Goal: Task Accomplishment & Management: Use online tool/utility

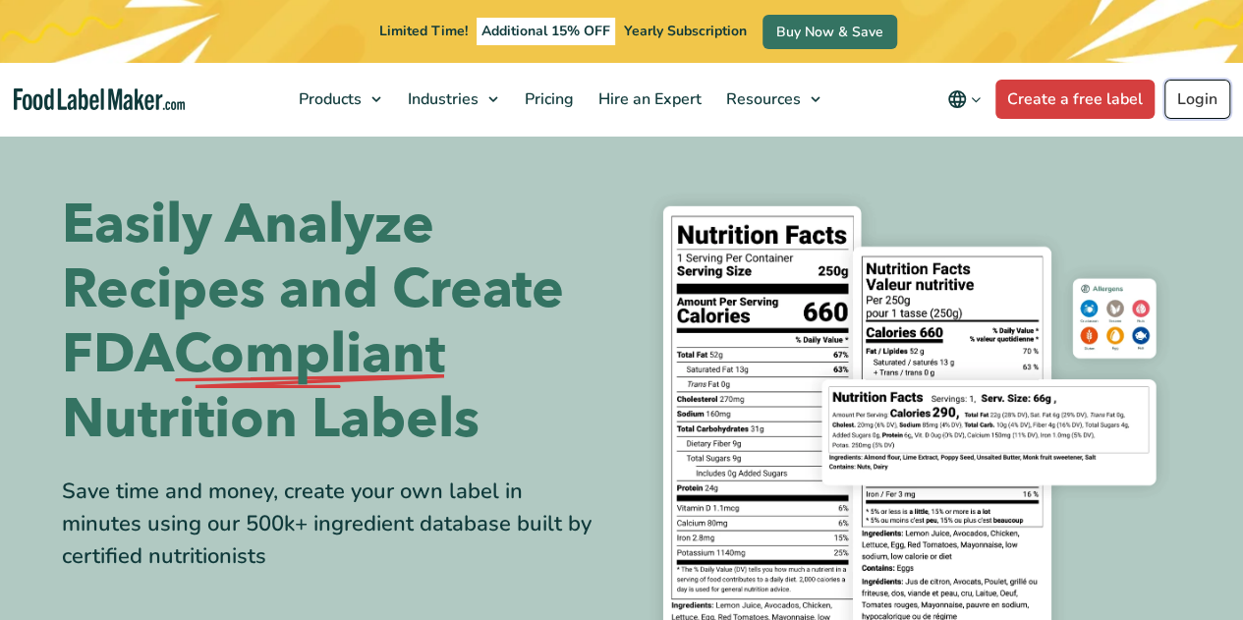
drag, startPoint x: 0, startPoint y: 0, endPoint x: 1198, endPoint y: 103, distance: 1202.5
click at [1198, 103] on link "Login" at bounding box center [1198, 99] width 66 height 39
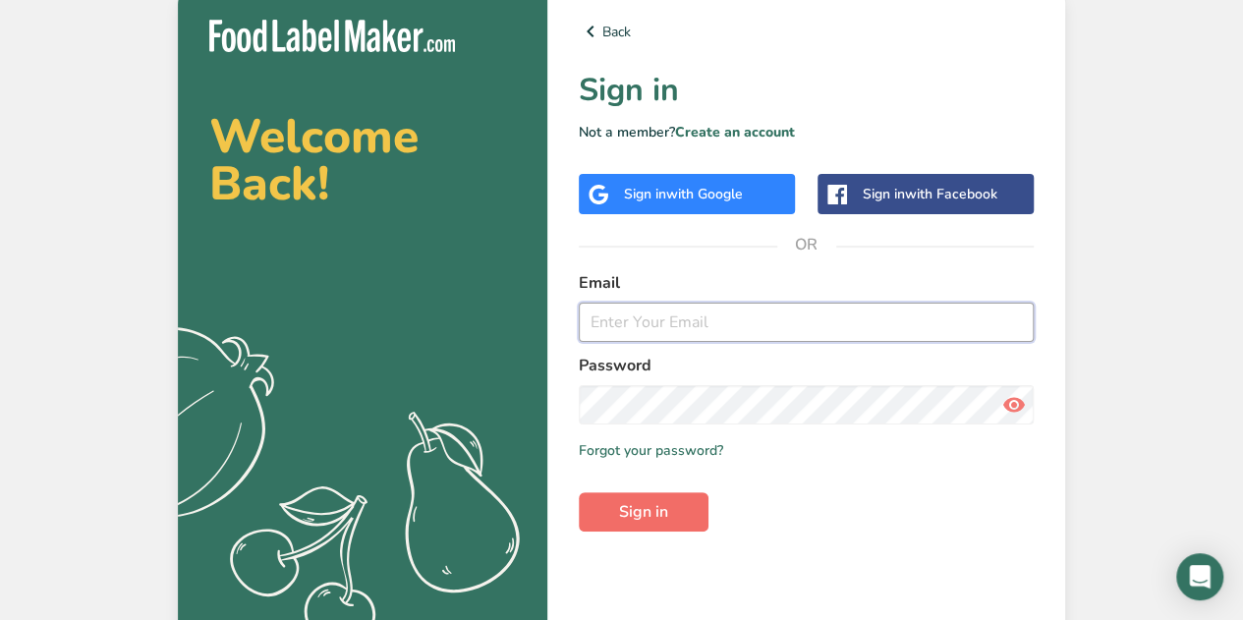
type input "[PERSON_NAME][EMAIL_ADDRESS][PERSON_NAME][DOMAIN_NAME]"
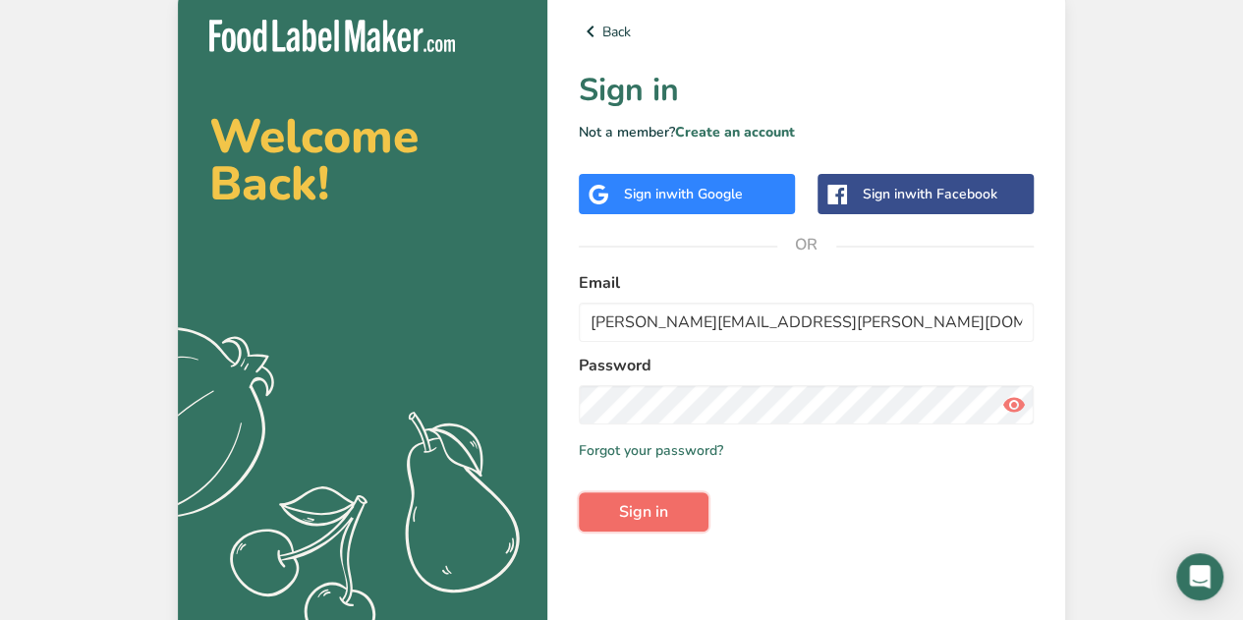
click at [636, 508] on span "Sign in" at bounding box center [643, 512] width 49 height 24
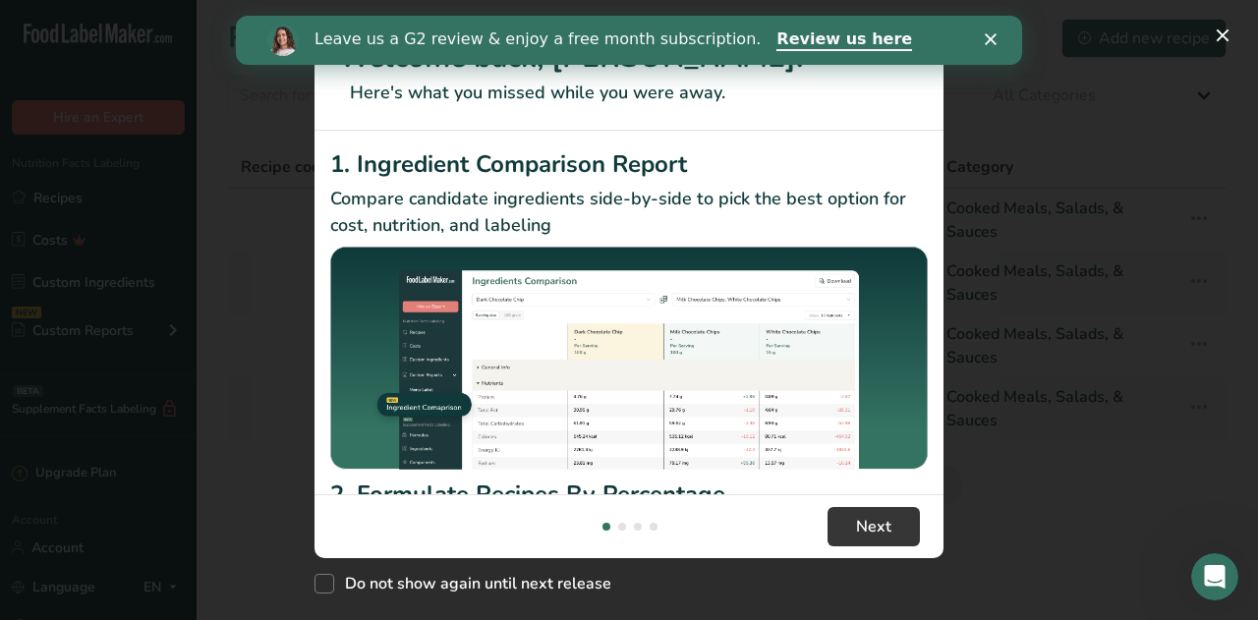
click at [993, 40] on polygon "Close" at bounding box center [991, 39] width 12 height 12
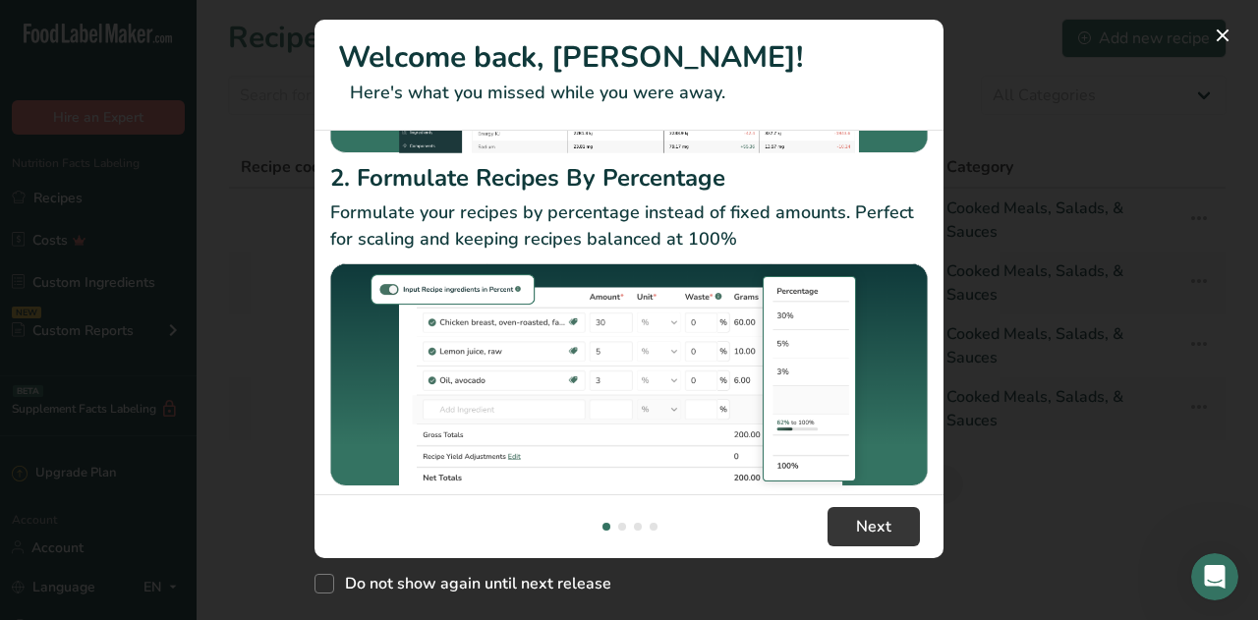
scroll to position [328, 0]
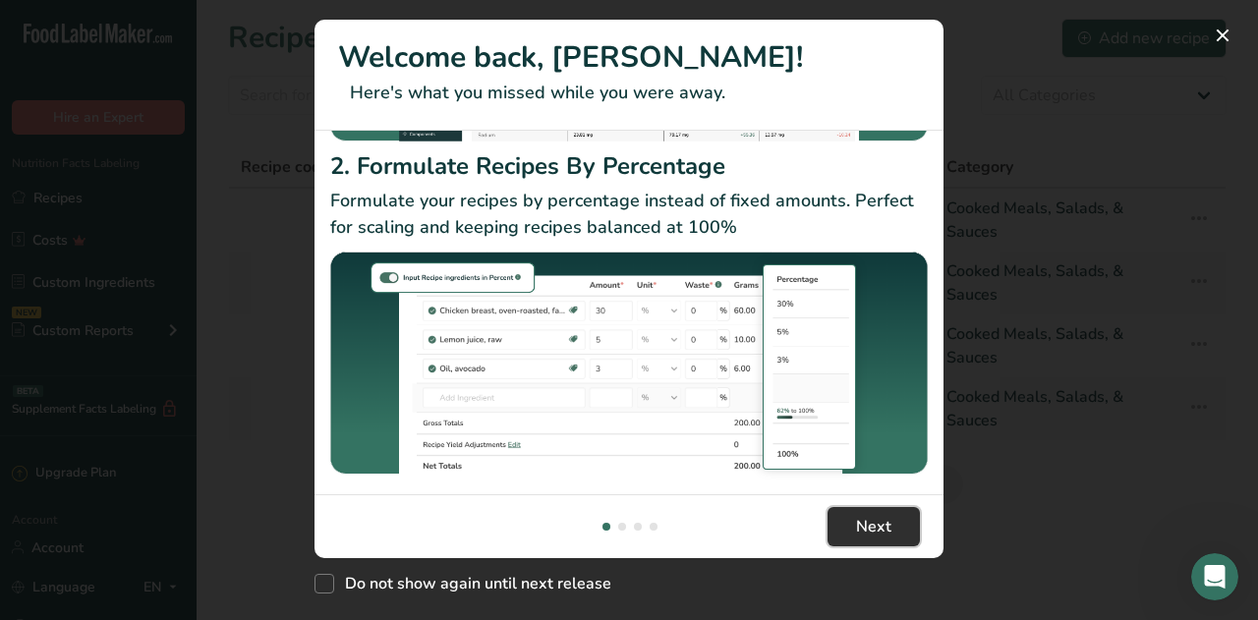
click at [885, 532] on span "Next" at bounding box center [873, 527] width 35 height 24
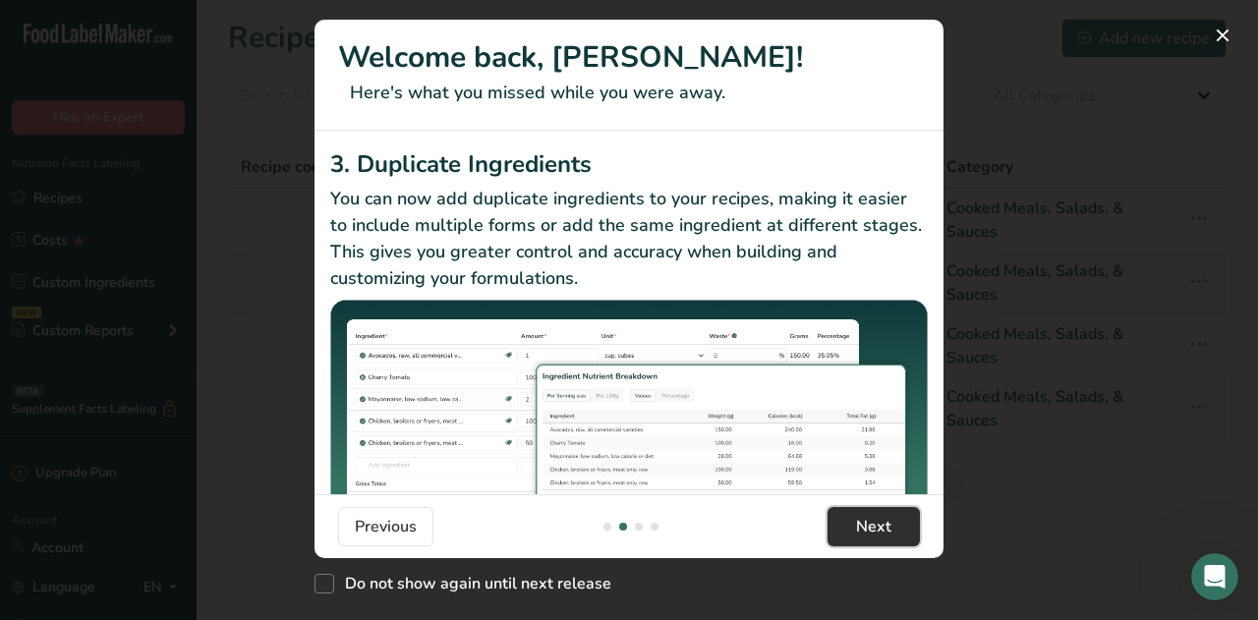
click at [885, 532] on span "Next" at bounding box center [873, 527] width 35 height 24
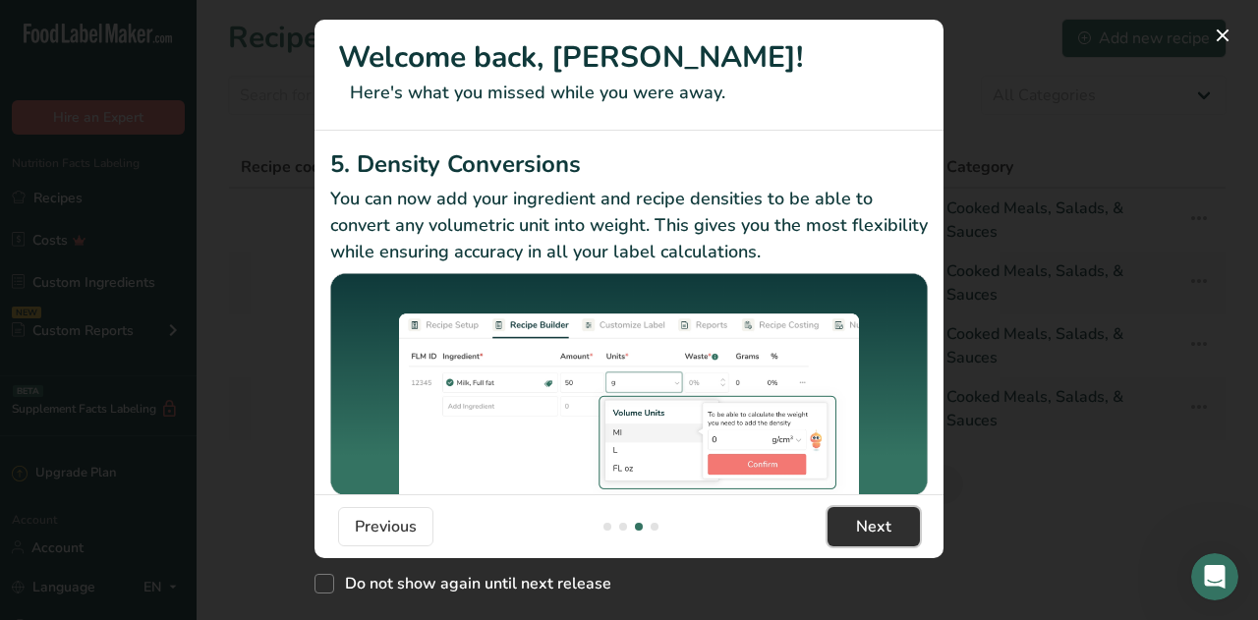
click at [885, 527] on span "Next" at bounding box center [873, 527] width 35 height 24
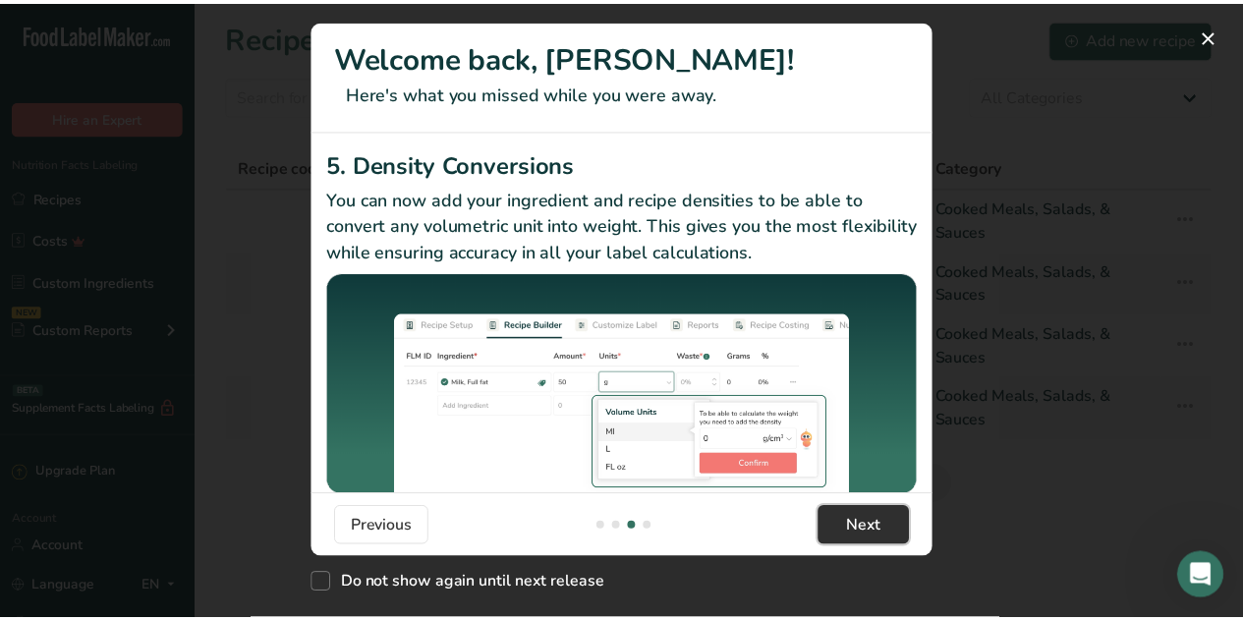
scroll to position [0, 1887]
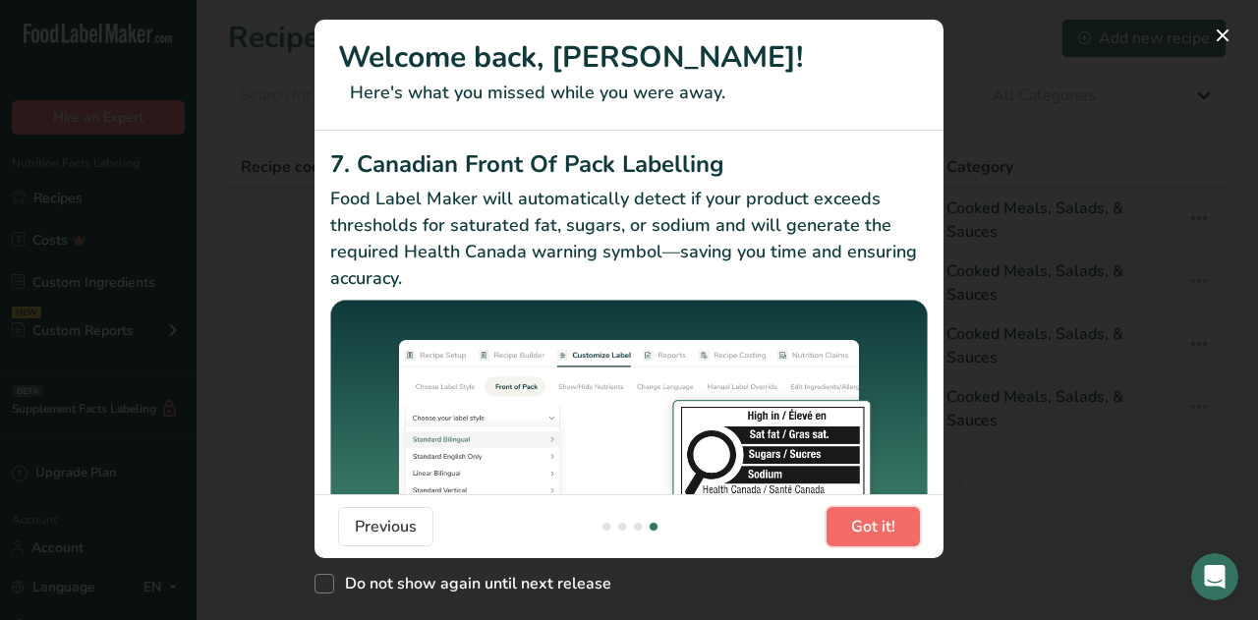
click at [875, 532] on span "Got it!" at bounding box center [873, 527] width 44 height 24
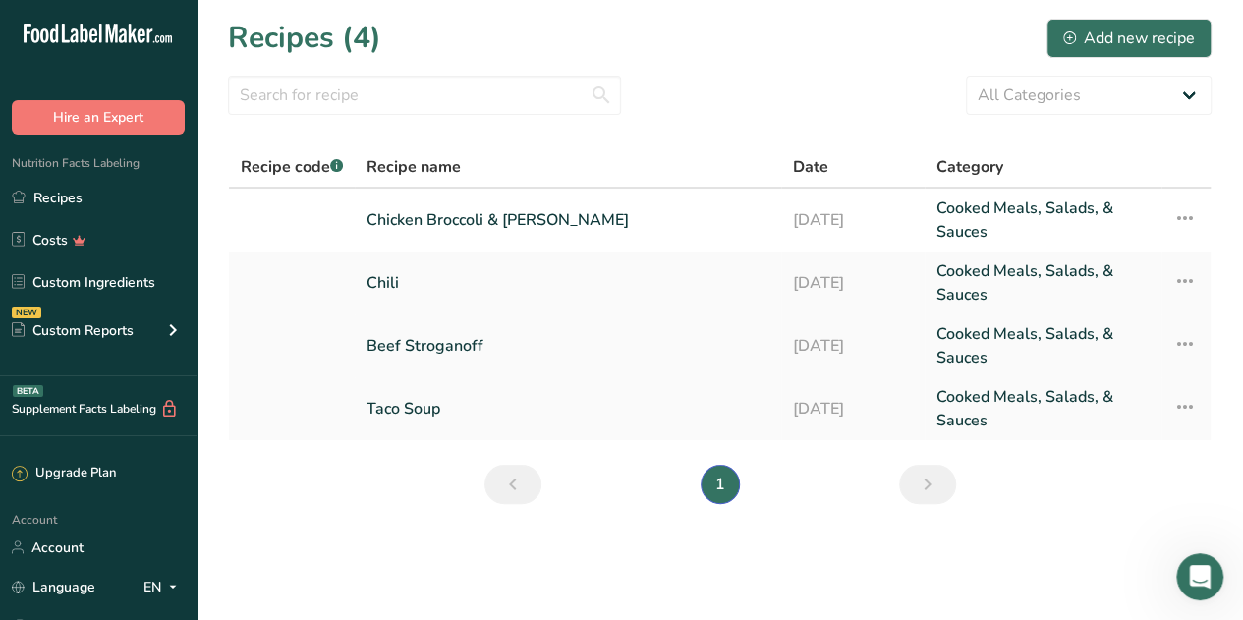
click at [452, 345] on link "Beef Stroganoff" at bounding box center [568, 345] width 403 height 47
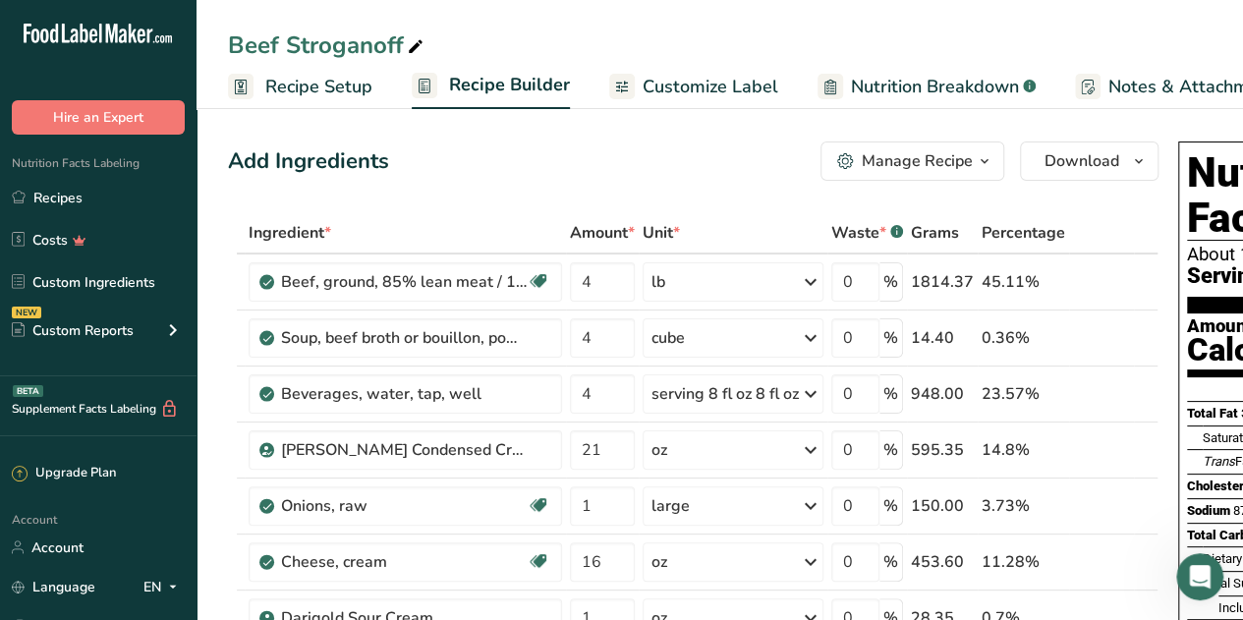
click at [914, 156] on div "Manage Recipe" at bounding box center [917, 161] width 111 height 24
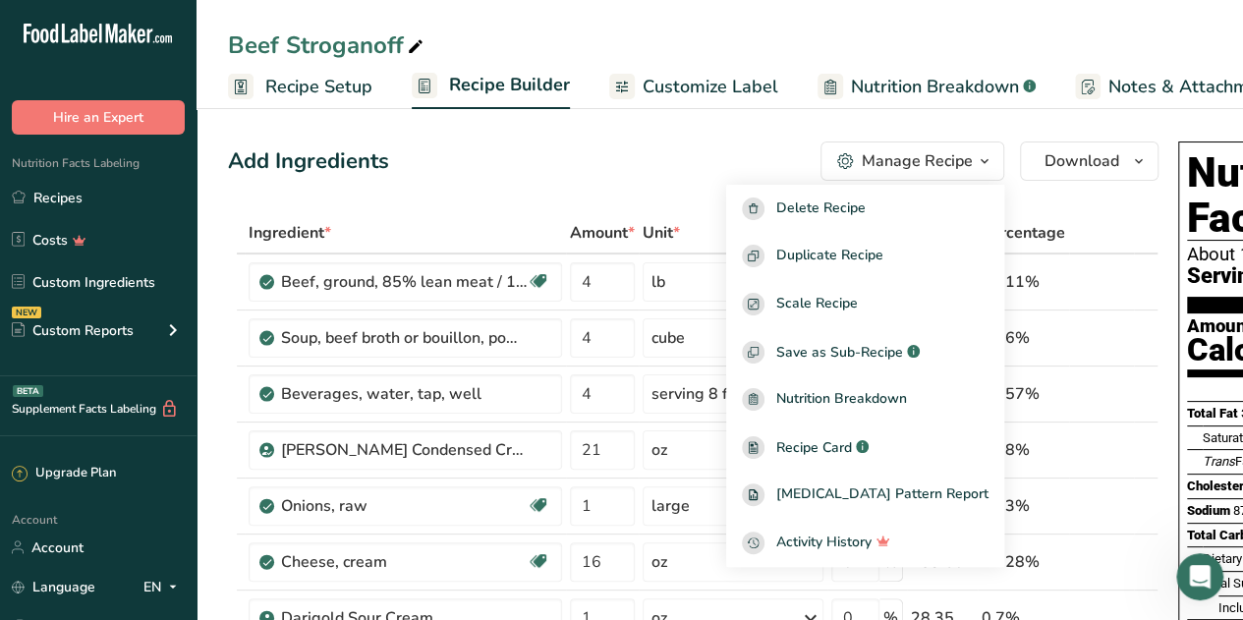
click at [682, 166] on div "Add Ingredients Manage Recipe Delete Recipe Duplicate Recipe Scale Recipe Save …" at bounding box center [693, 161] width 931 height 39
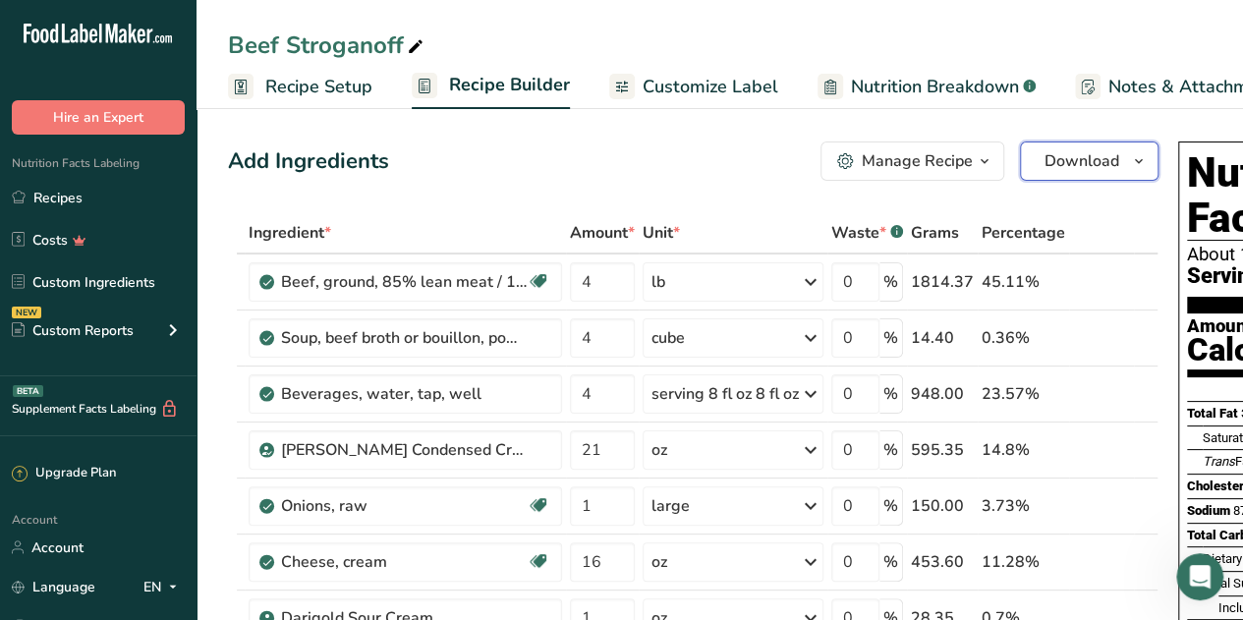
click at [1122, 164] on button "Download" at bounding box center [1089, 161] width 139 height 39
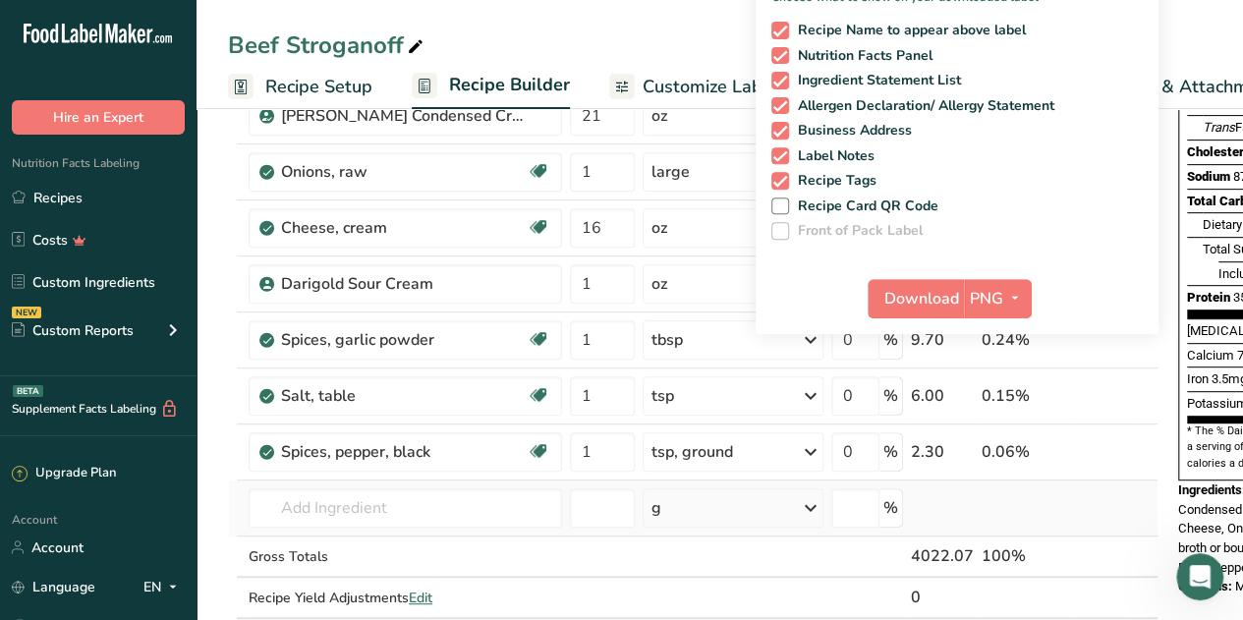
scroll to position [393, 0]
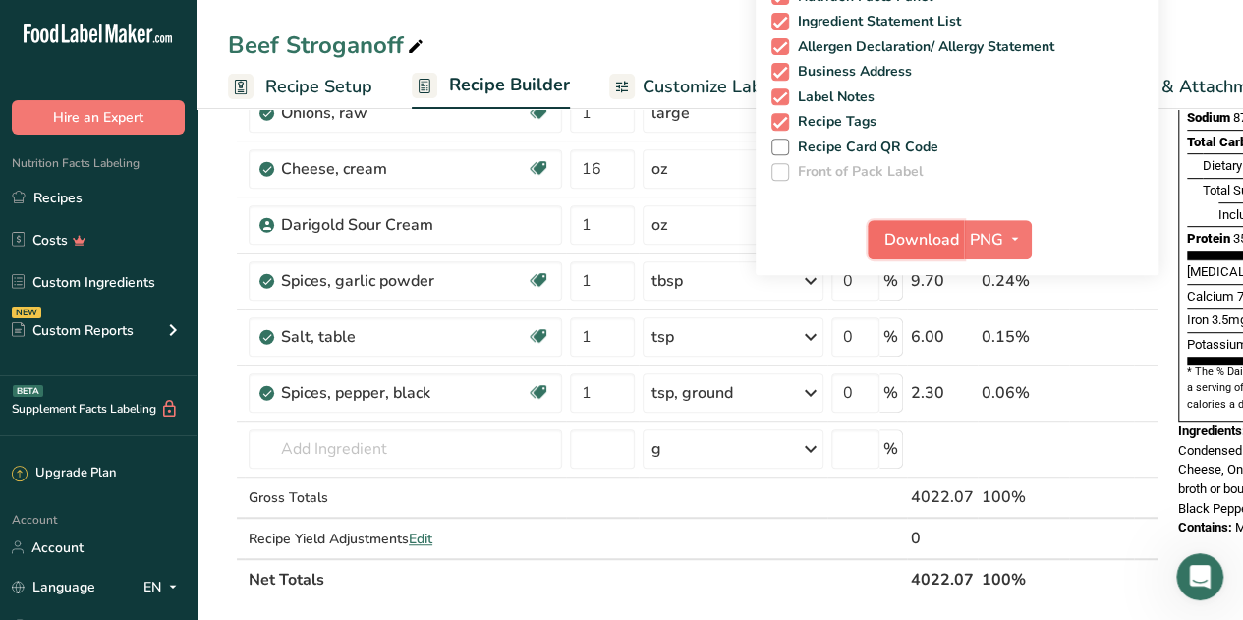
click at [897, 240] on span "Download" at bounding box center [922, 240] width 75 height 24
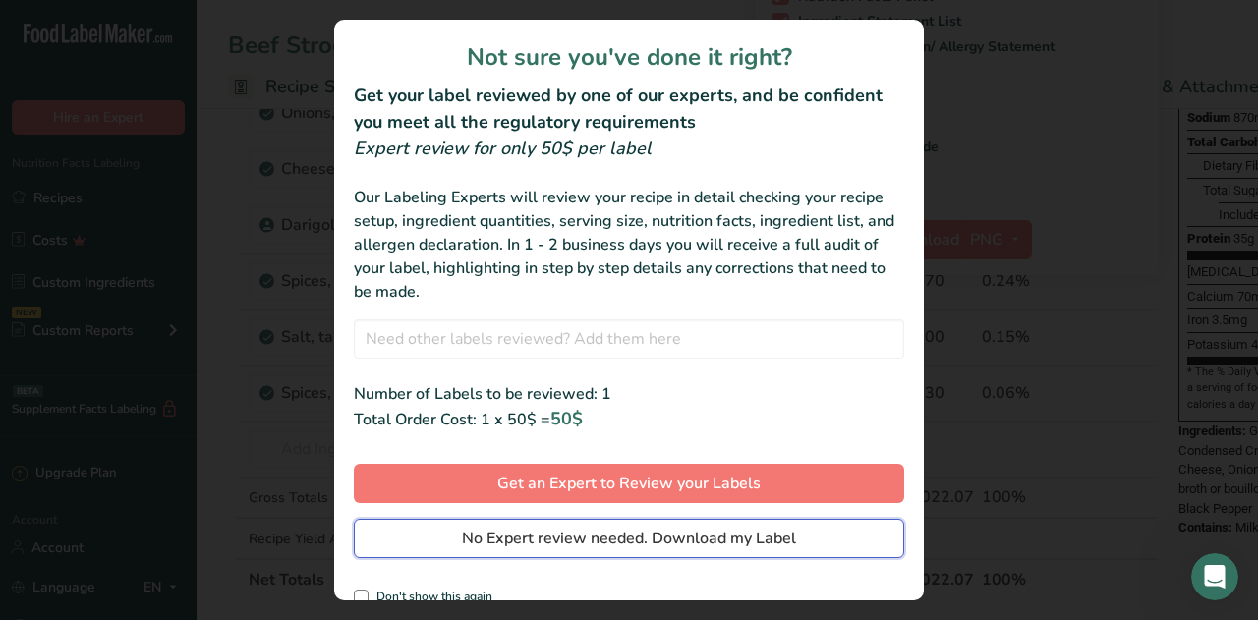
click at [793, 542] on button "No Expert review needed. Download my Label" at bounding box center [629, 538] width 550 height 39
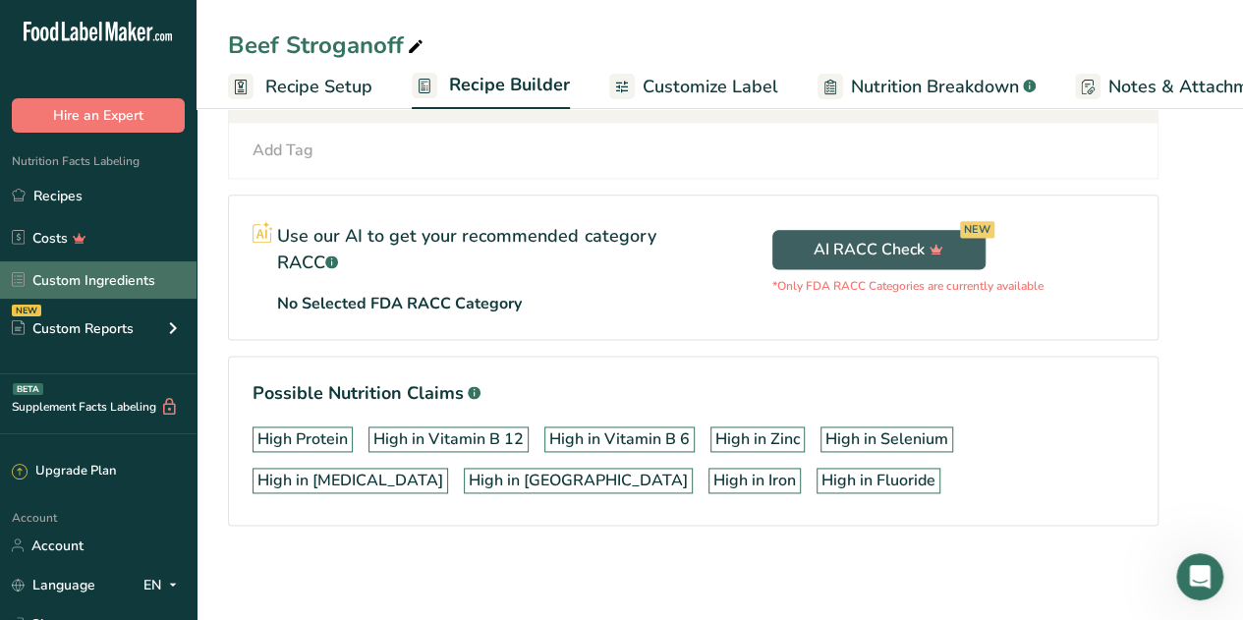
scroll to position [0, 0]
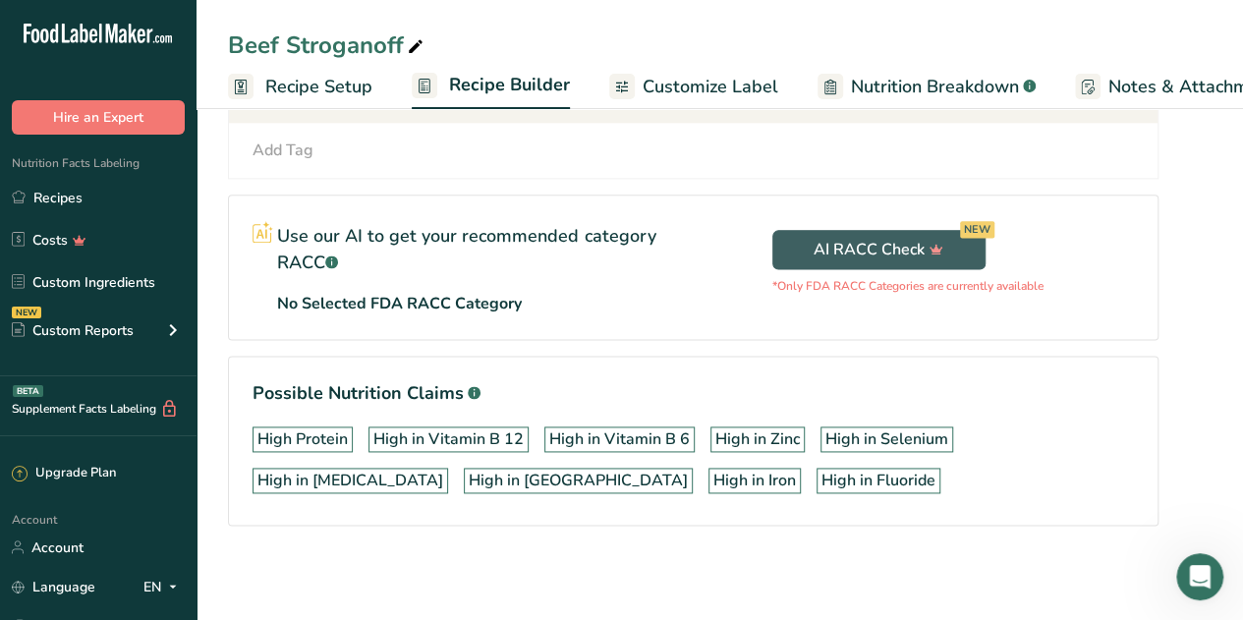
click at [659, 80] on span "Customize Label" at bounding box center [711, 87] width 136 height 27
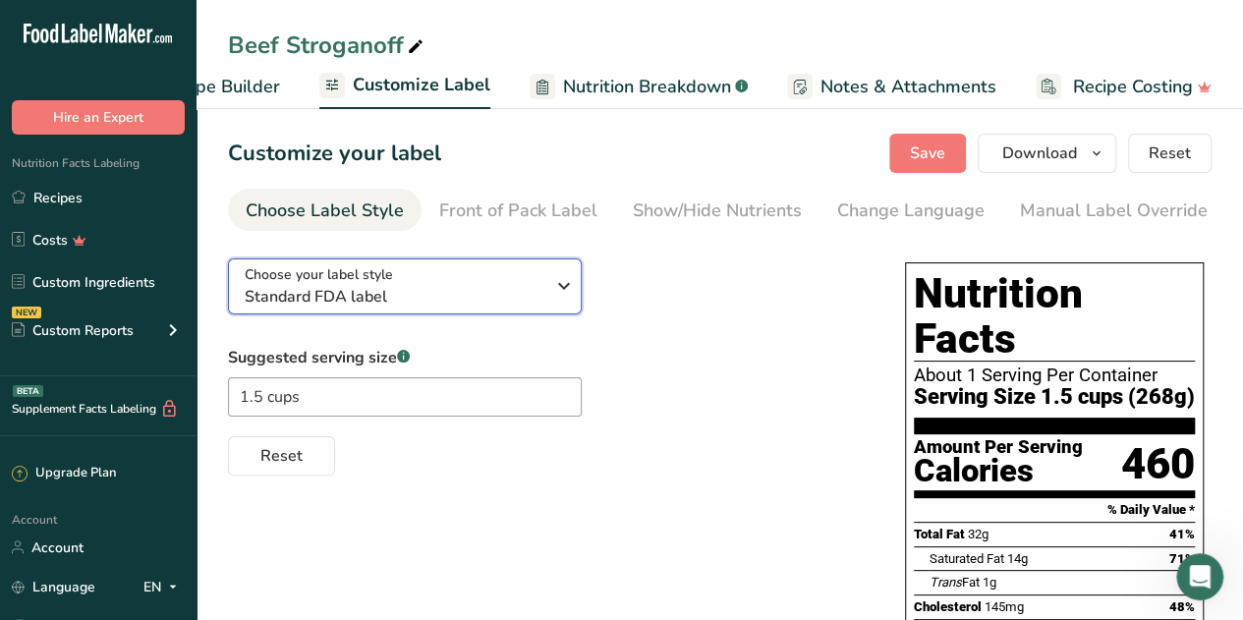
click at [568, 290] on icon "button" at bounding box center [564, 285] width 24 height 35
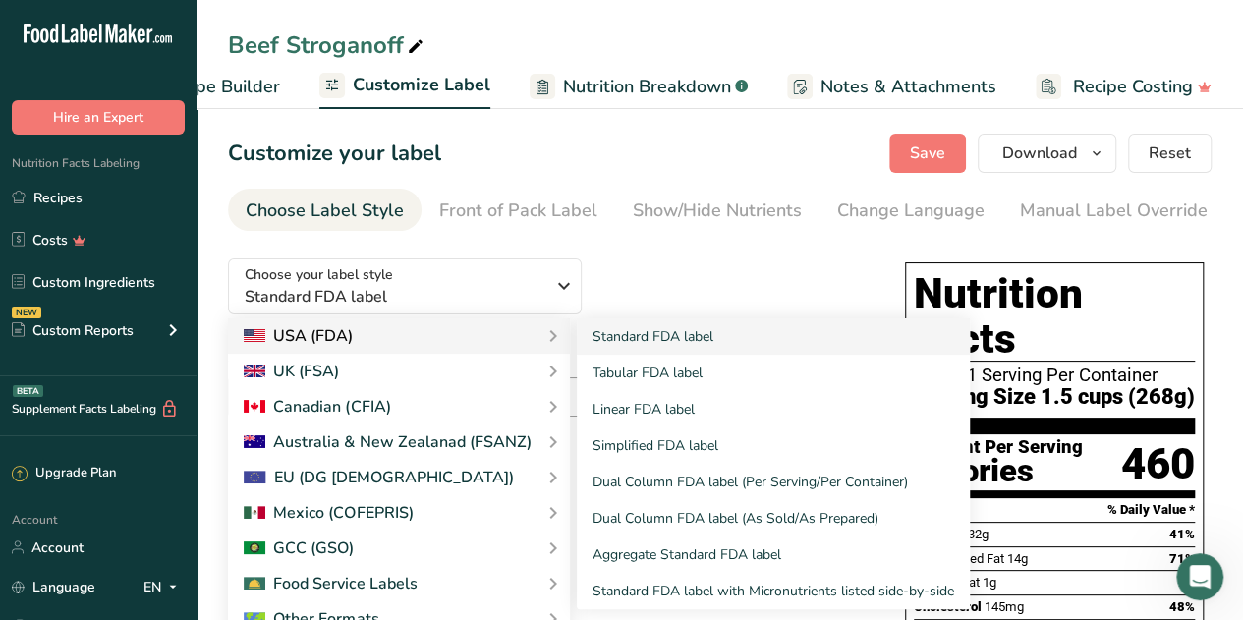
click at [342, 338] on div "USA (FDA)" at bounding box center [298, 336] width 109 height 24
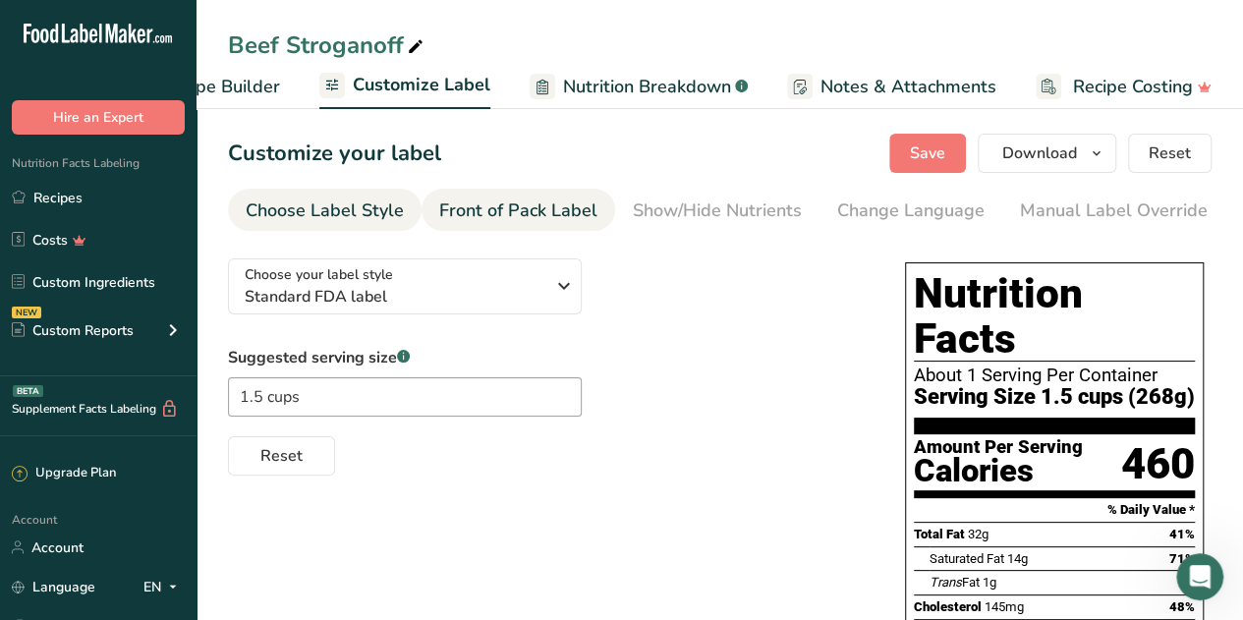
click at [584, 213] on div "Front of Pack Label" at bounding box center [518, 211] width 158 height 27
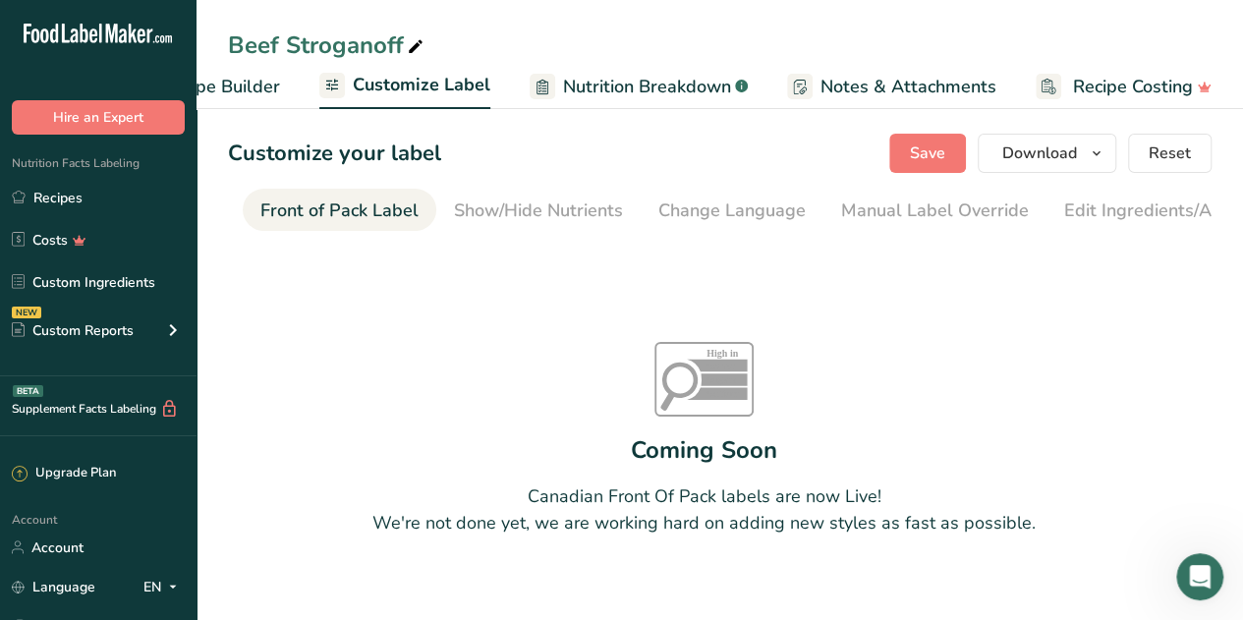
scroll to position [0, 191]
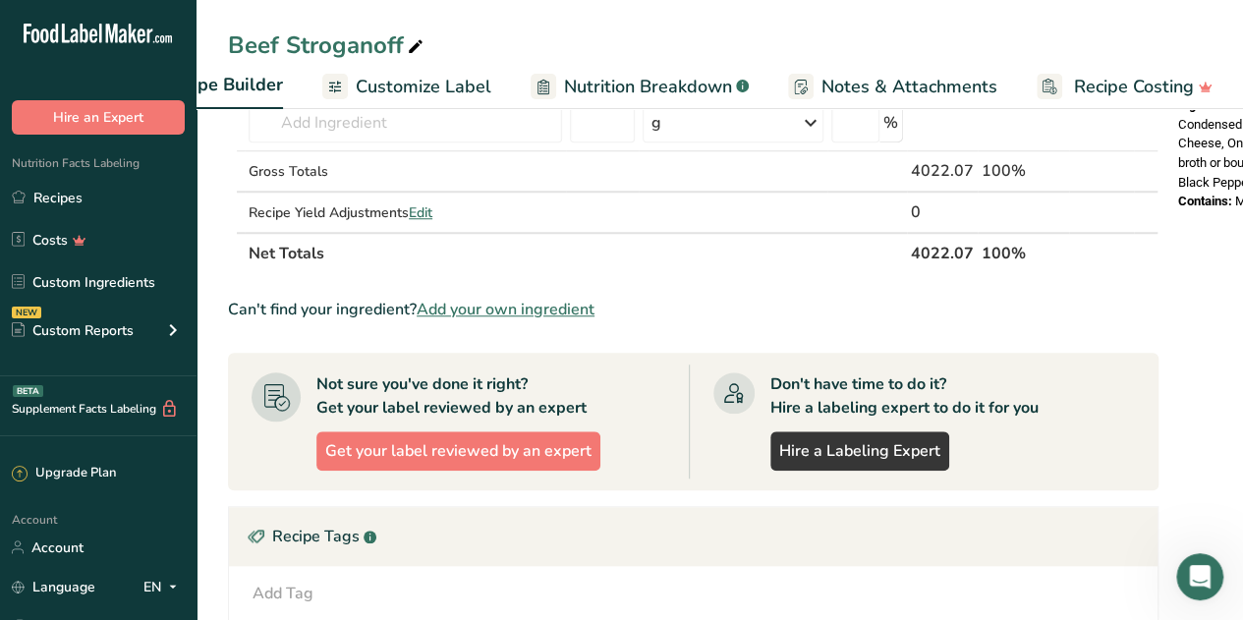
scroll to position [383, 0]
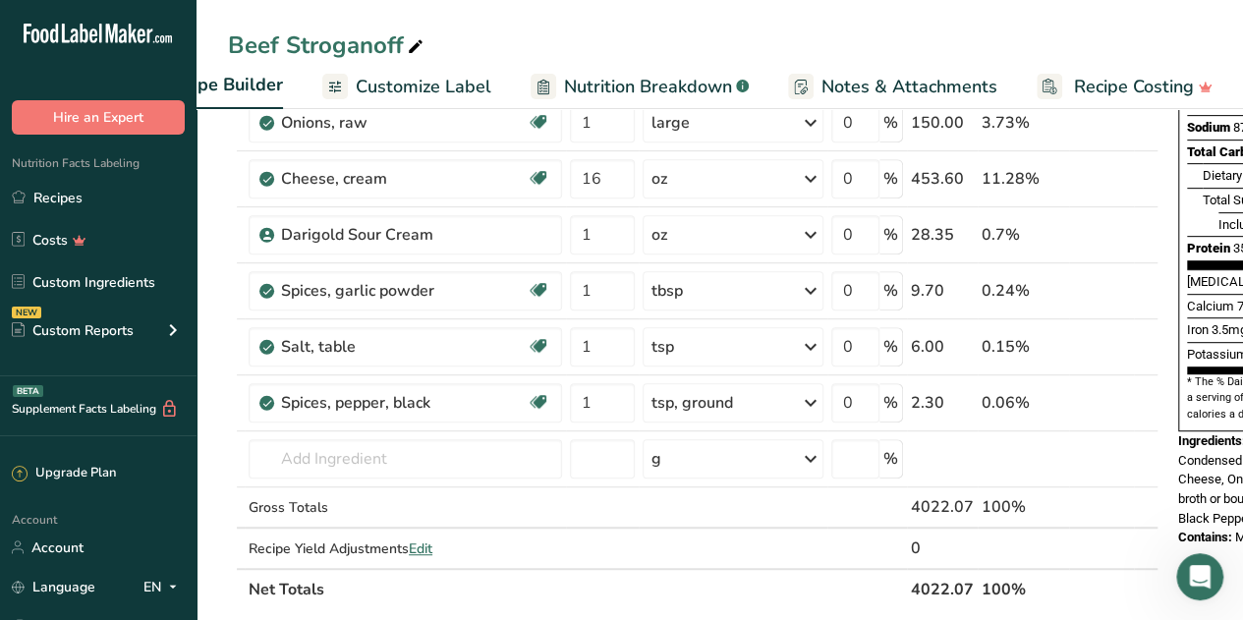
click at [412, 83] on span "Customize Label" at bounding box center [424, 87] width 136 height 27
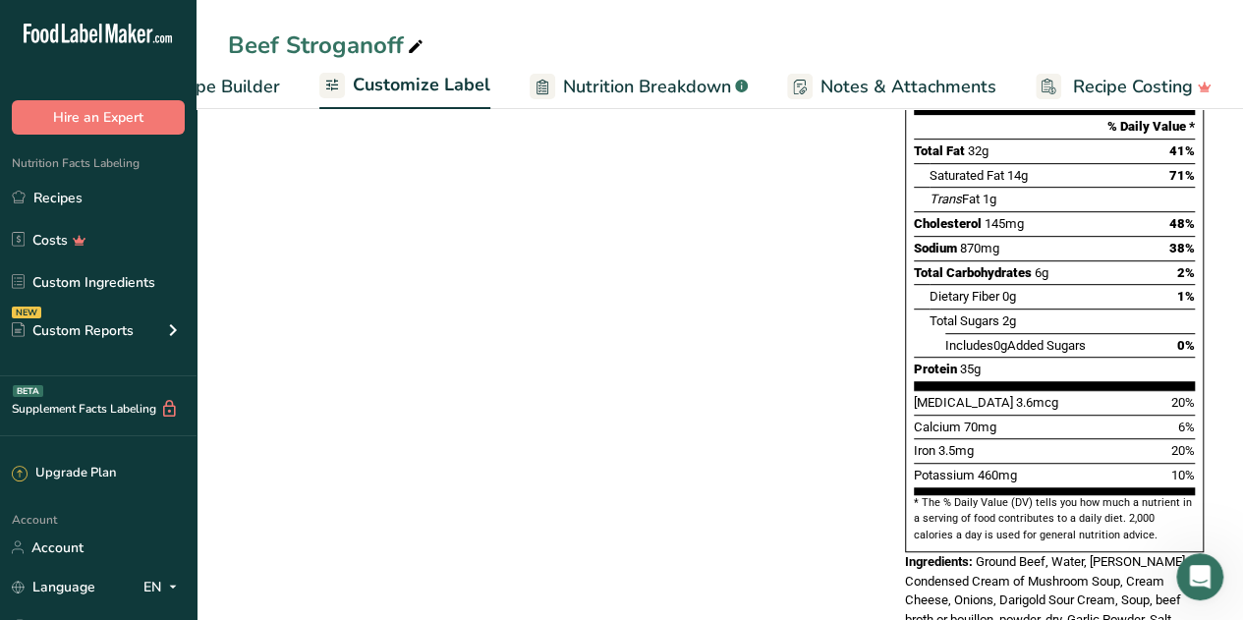
click at [851, 87] on span "Notes & Attachments" at bounding box center [909, 87] width 176 height 27
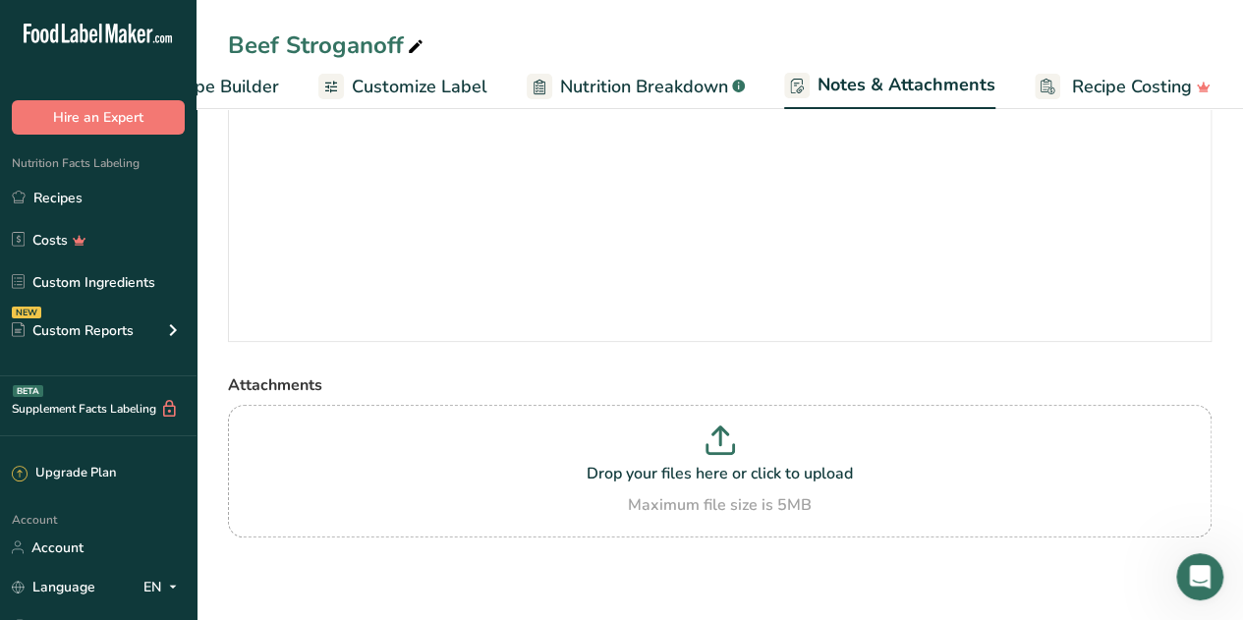
scroll to position [147, 0]
click at [686, 84] on span "Nutrition Breakdown" at bounding box center [644, 87] width 168 height 27
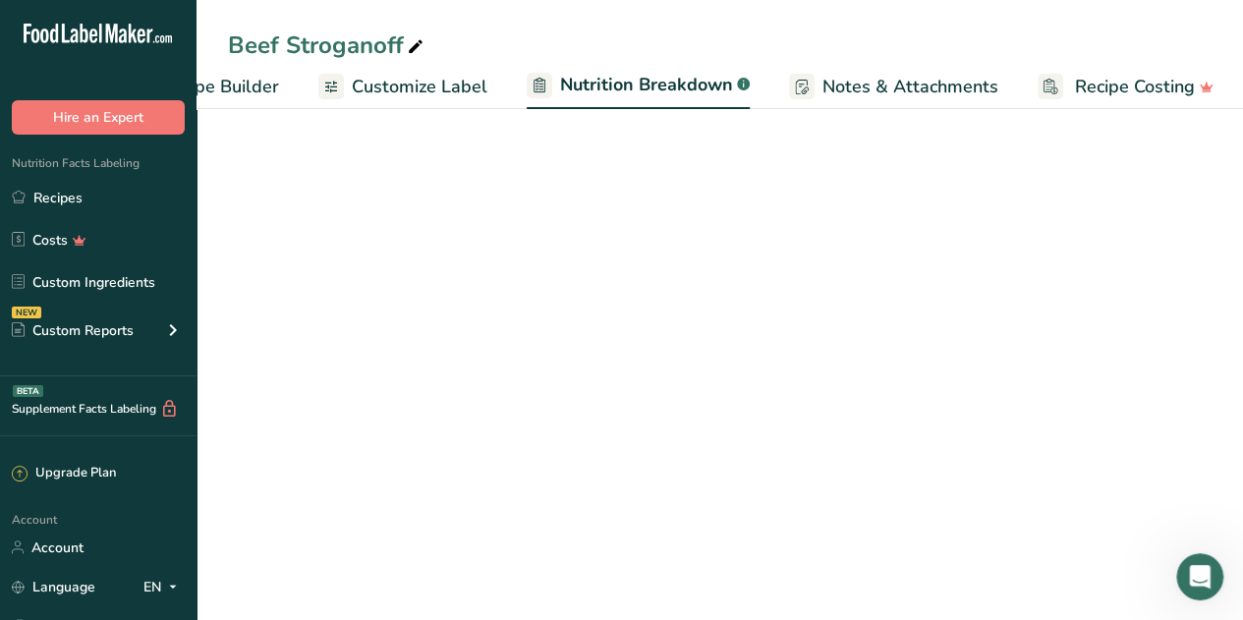
scroll to position [0, 289]
select select "Calories"
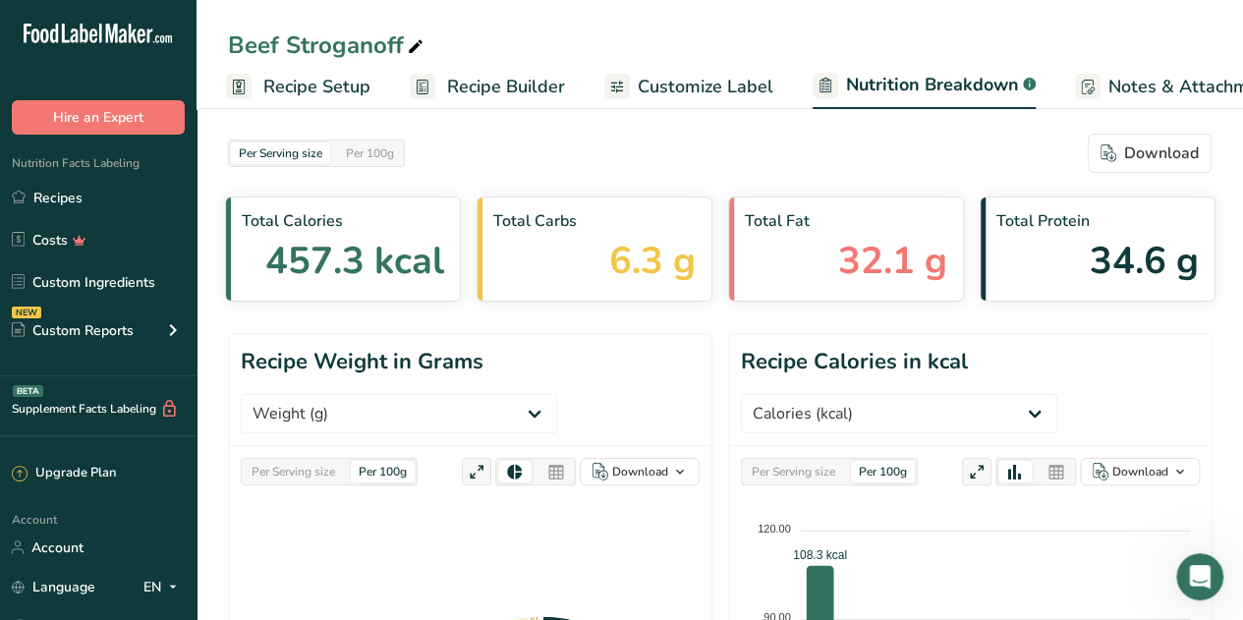
scroll to position [0, 0]
click at [698, 86] on span "Customize Label" at bounding box center [708, 87] width 136 height 27
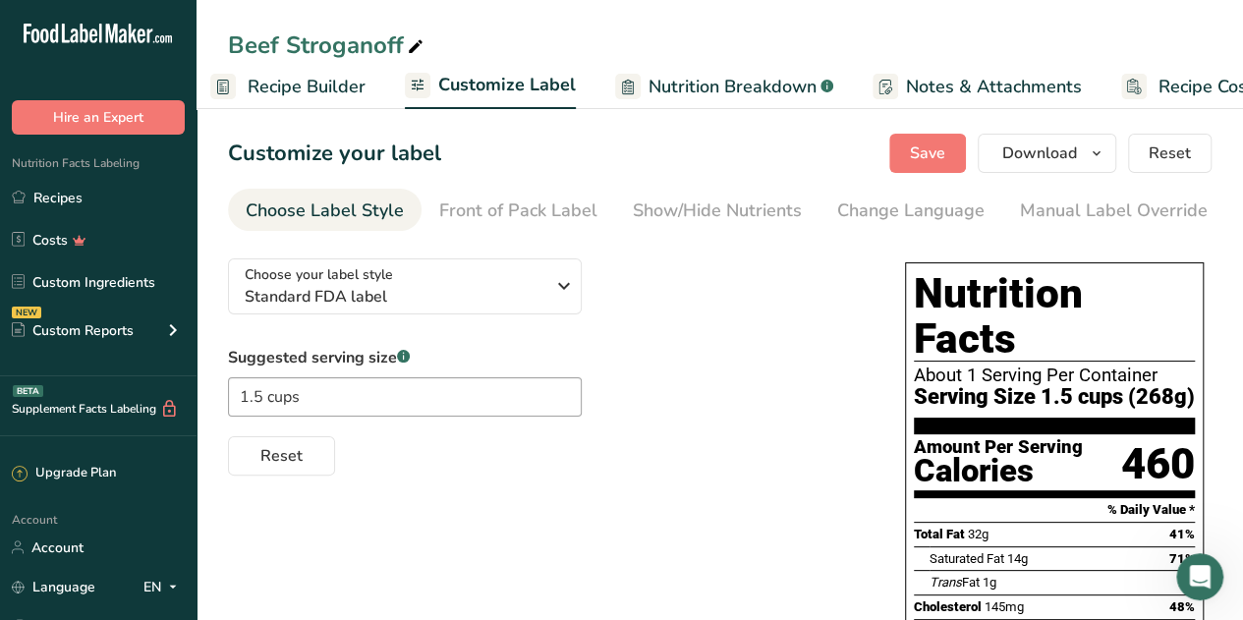
scroll to position [0, 287]
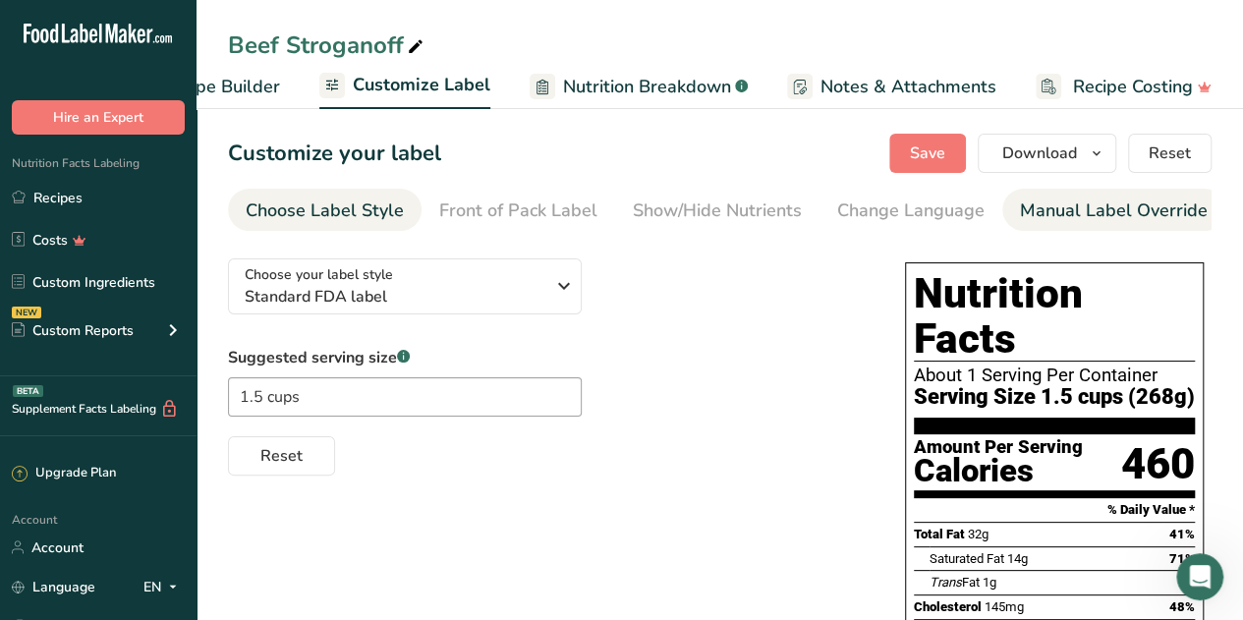
click at [1033, 209] on div "Manual Label Override" at bounding box center [1114, 211] width 188 height 27
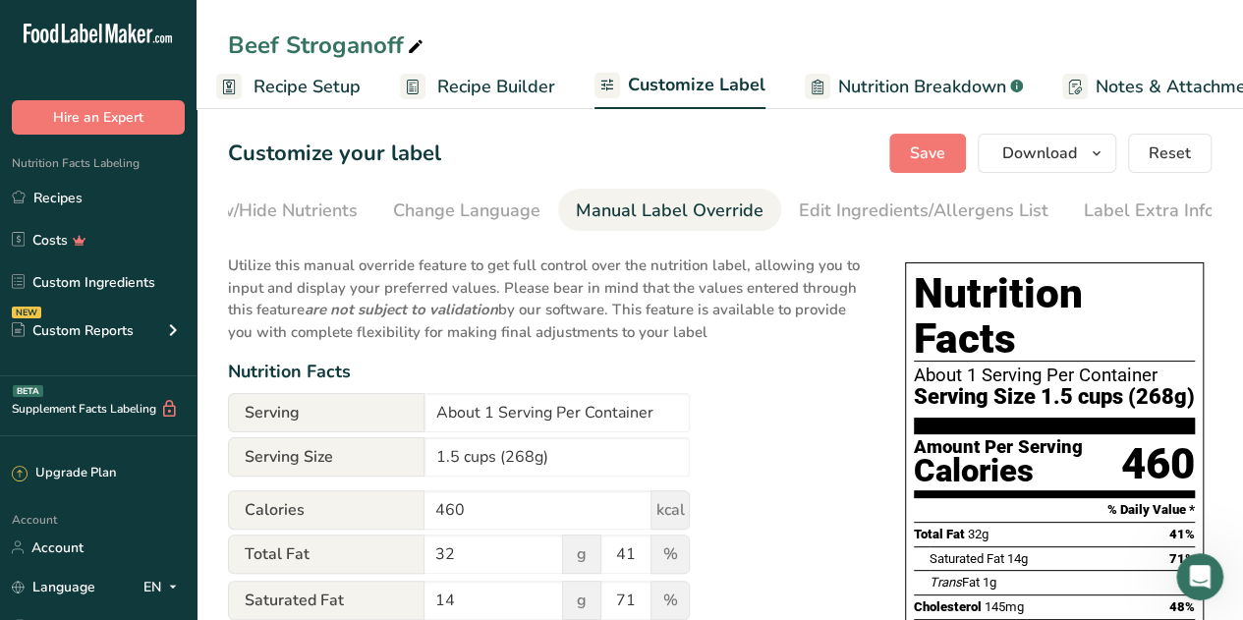
scroll to position [0, 0]
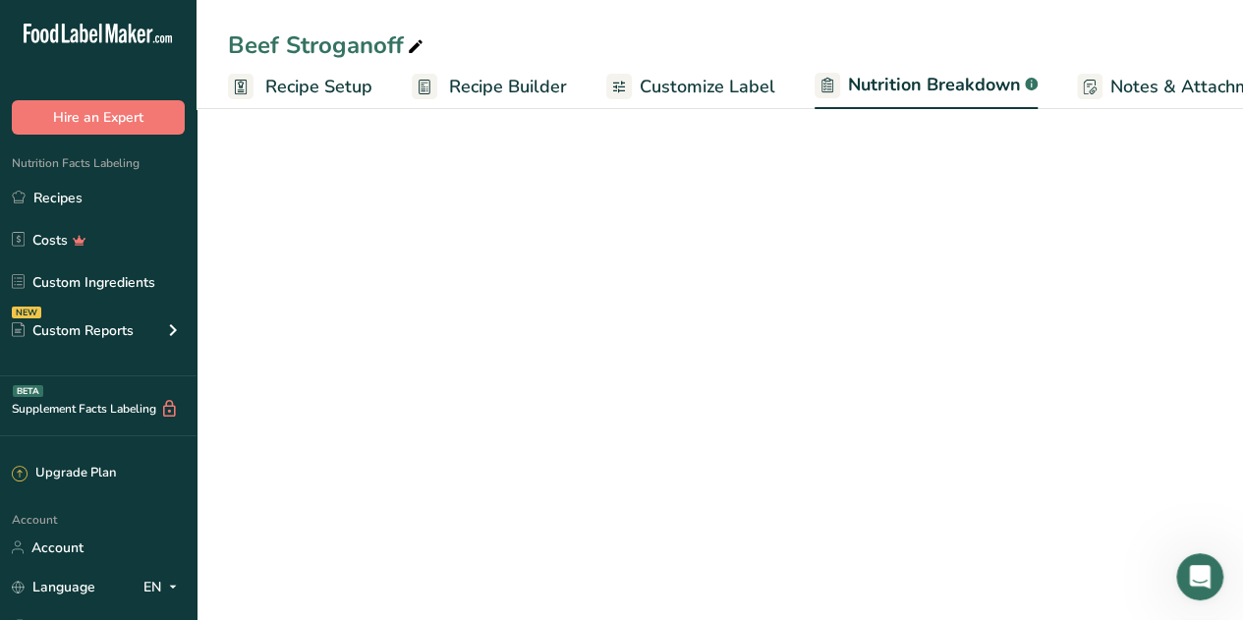
select select "Calories"
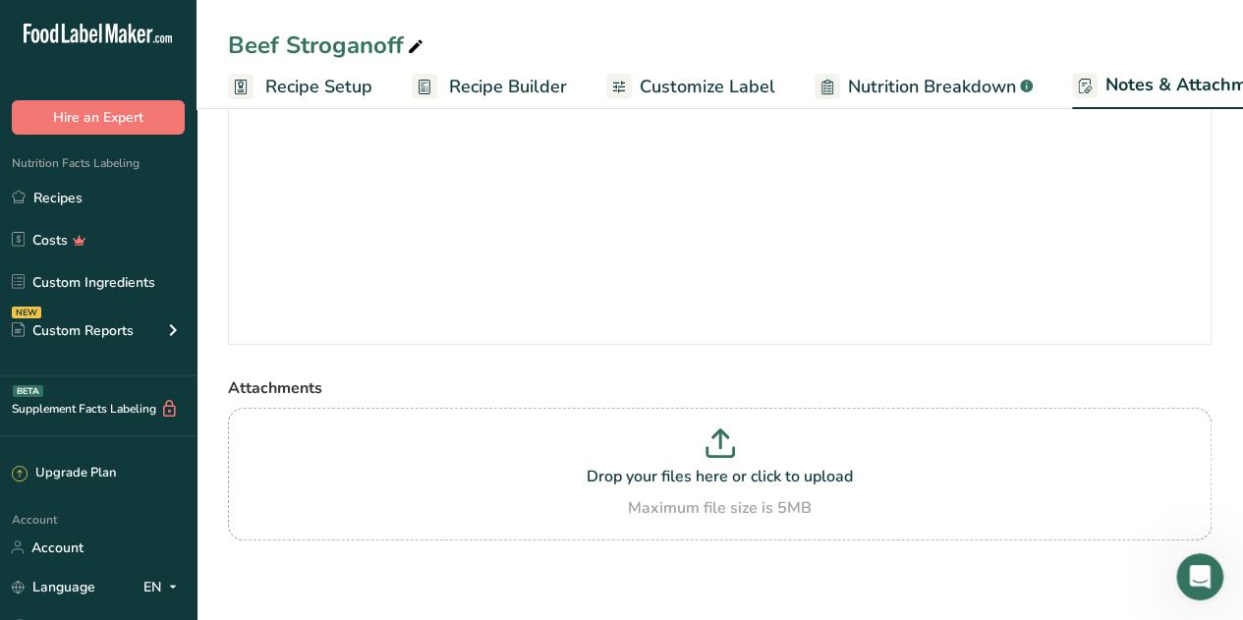
click at [675, 82] on span "Customize Label" at bounding box center [708, 87] width 136 height 27
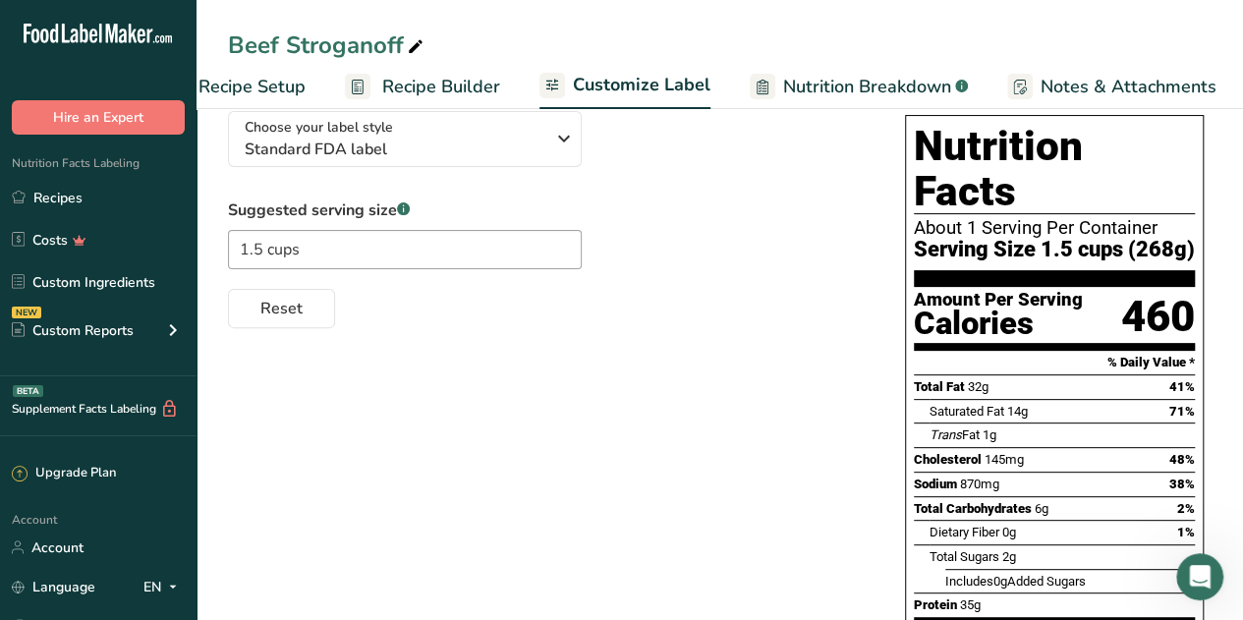
scroll to position [0, 287]
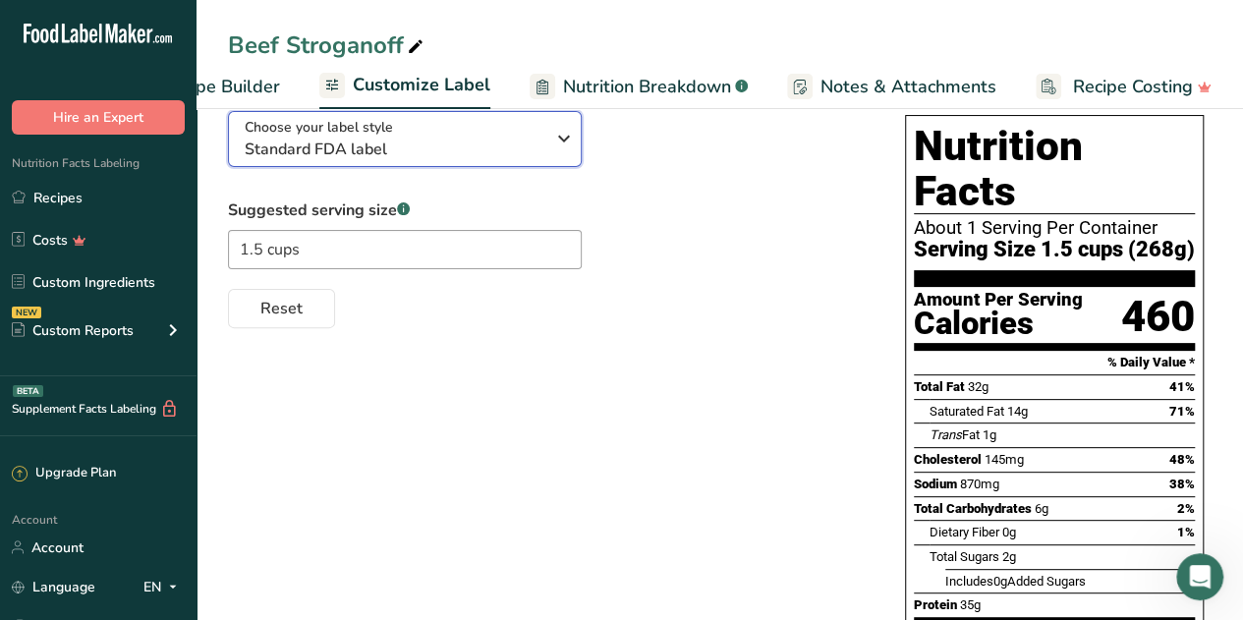
click at [572, 141] on icon "button" at bounding box center [564, 138] width 24 height 35
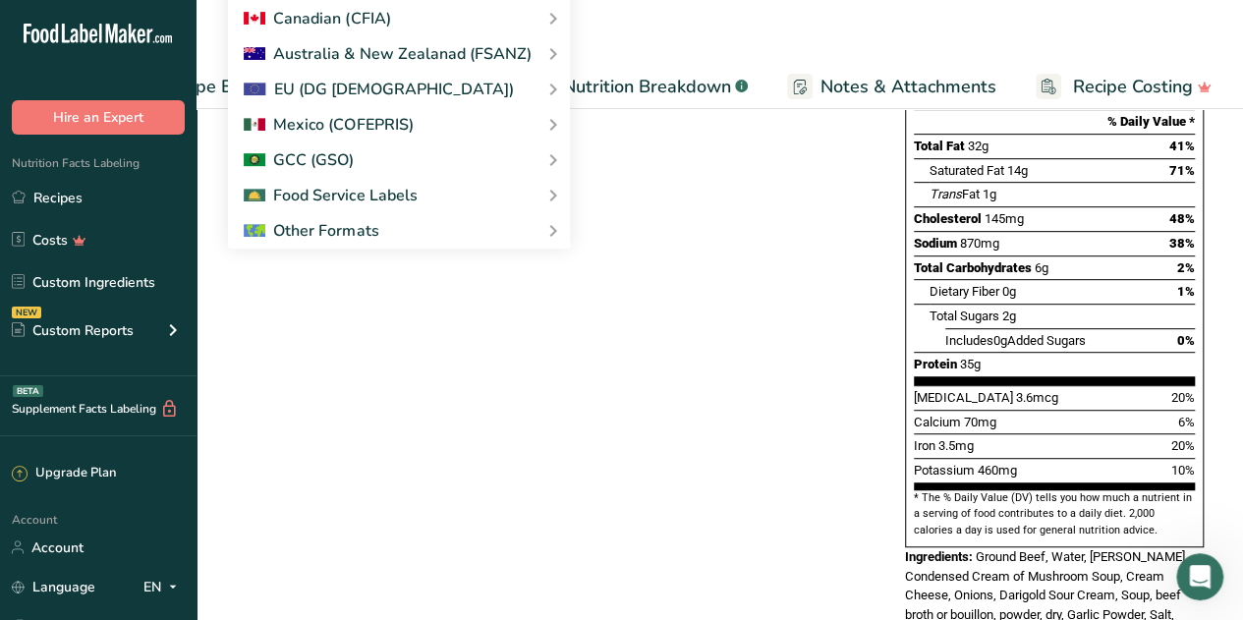
scroll to position [344, 0]
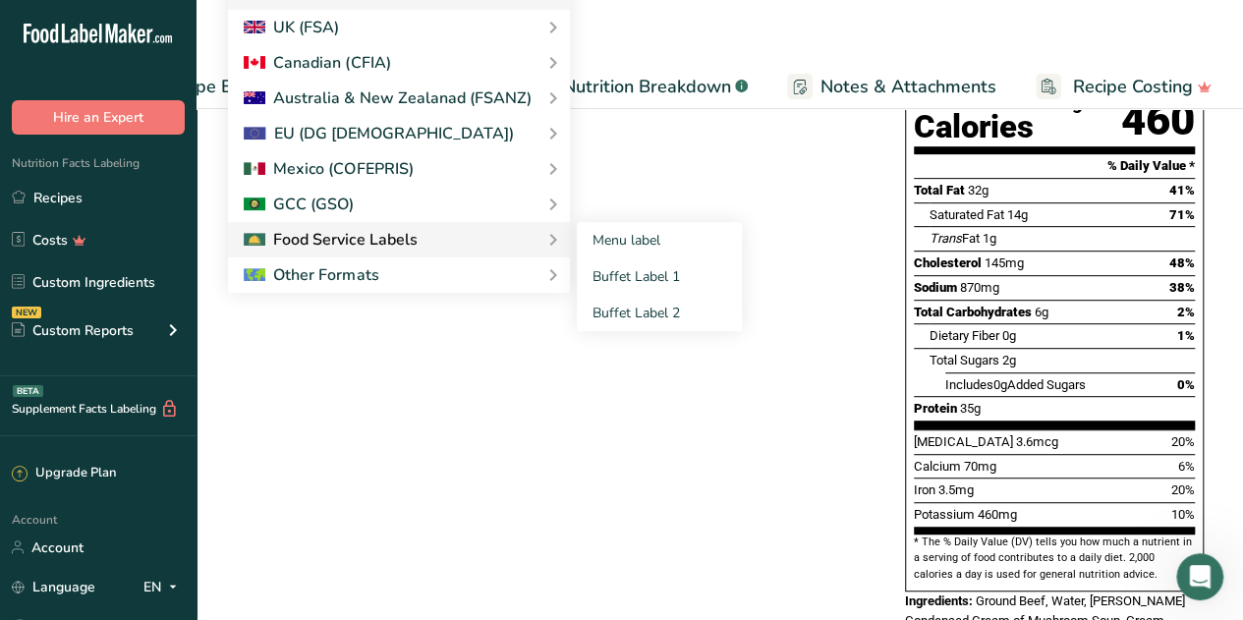
click at [316, 236] on div "Food Service Labels" at bounding box center [330, 240] width 173 height 24
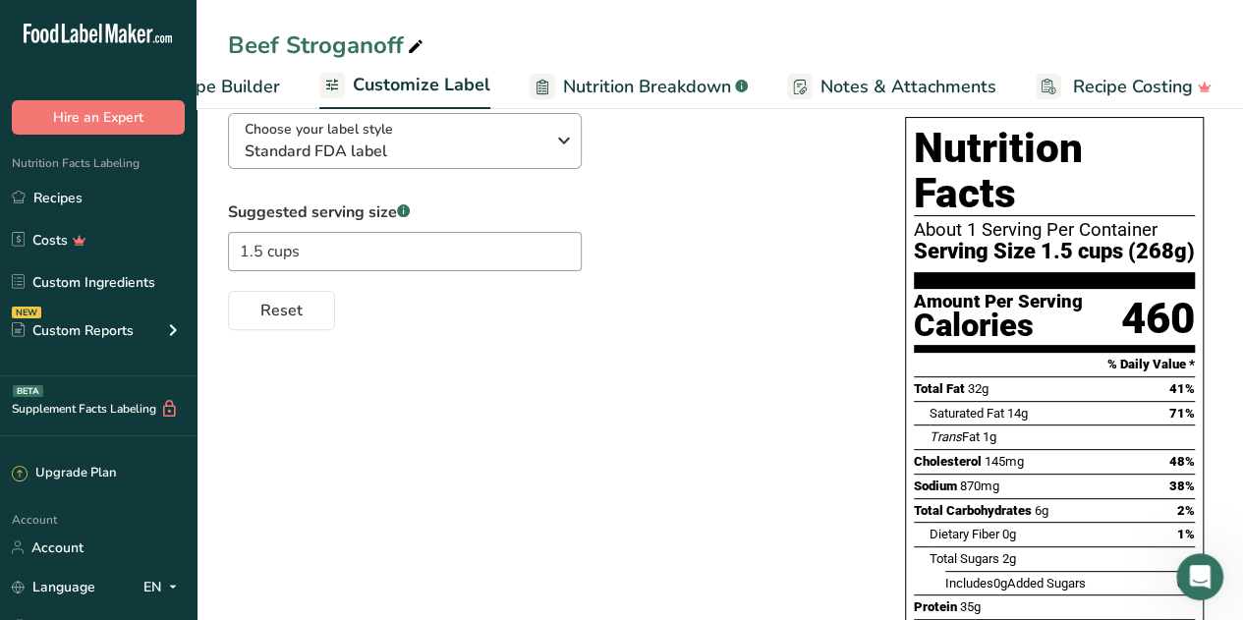
scroll to position [0, 0]
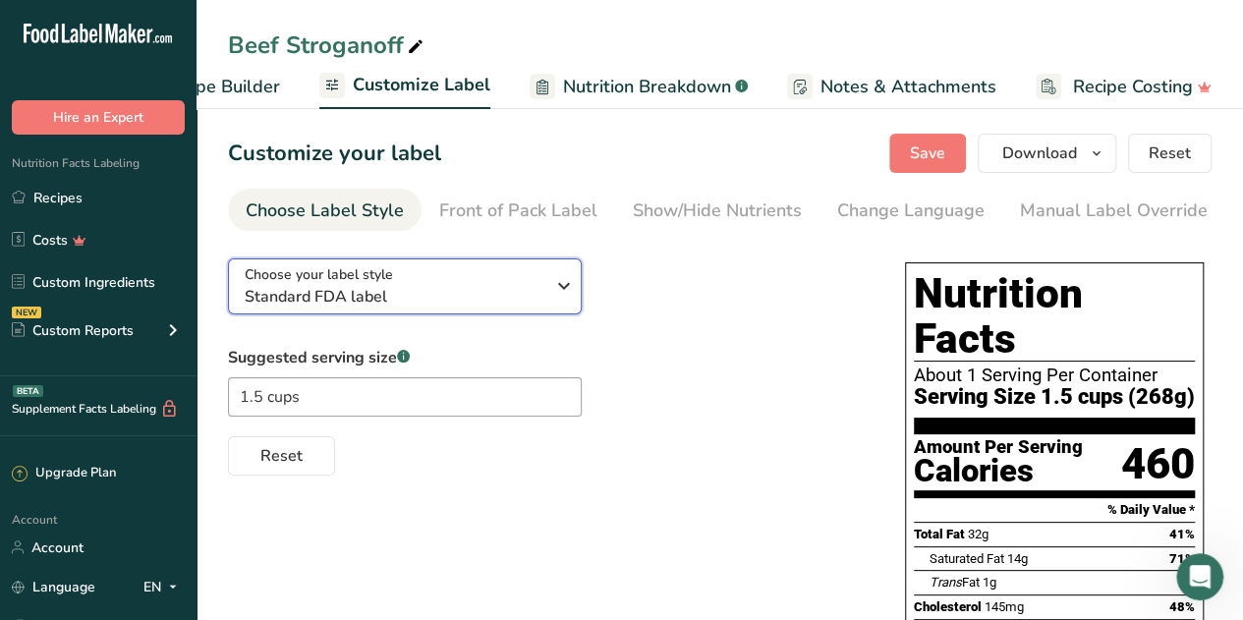
click at [564, 292] on icon "button" at bounding box center [564, 285] width 24 height 35
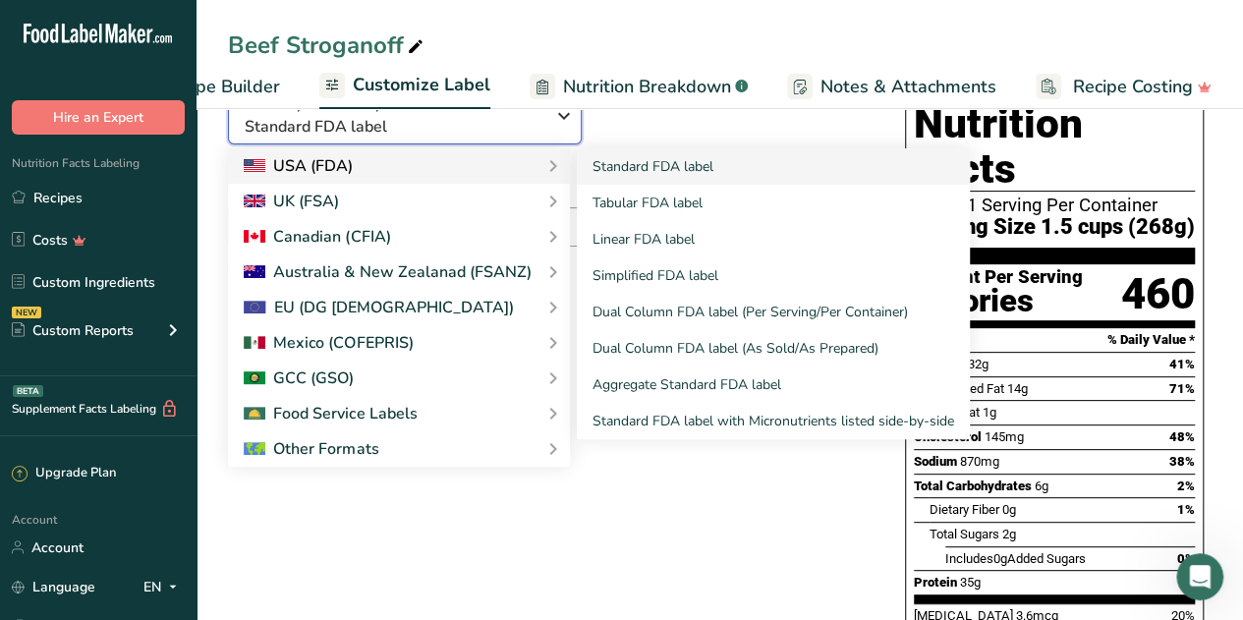
scroll to position [197, 0]
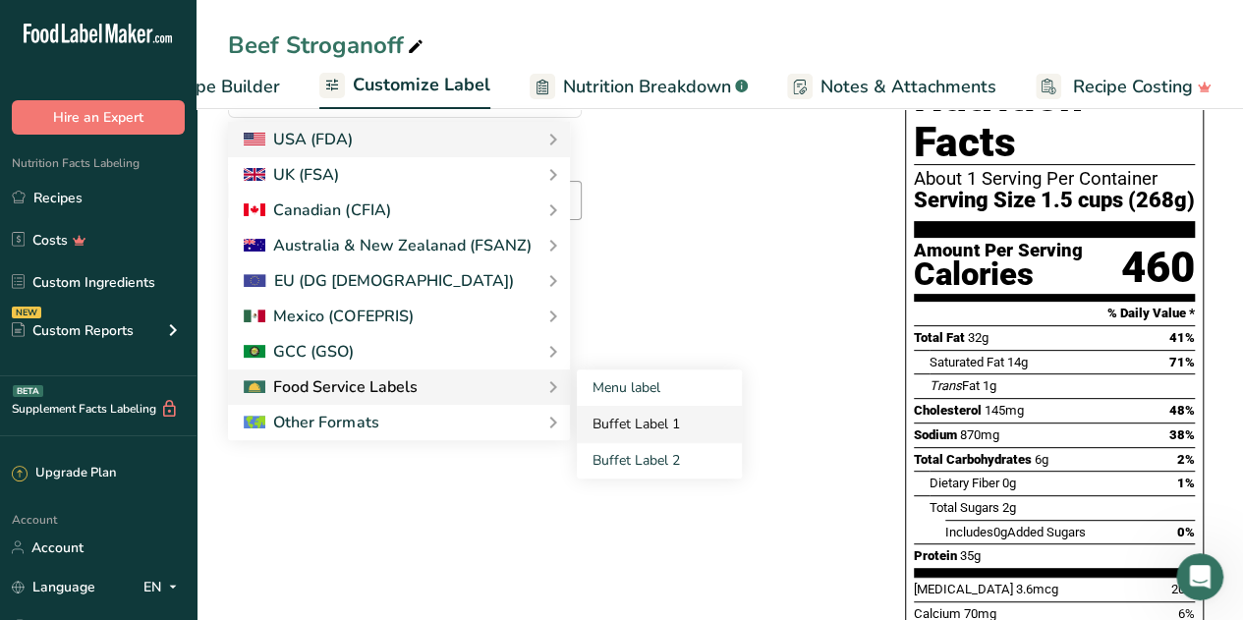
click at [603, 422] on link "Buffet Label 1" at bounding box center [659, 424] width 165 height 36
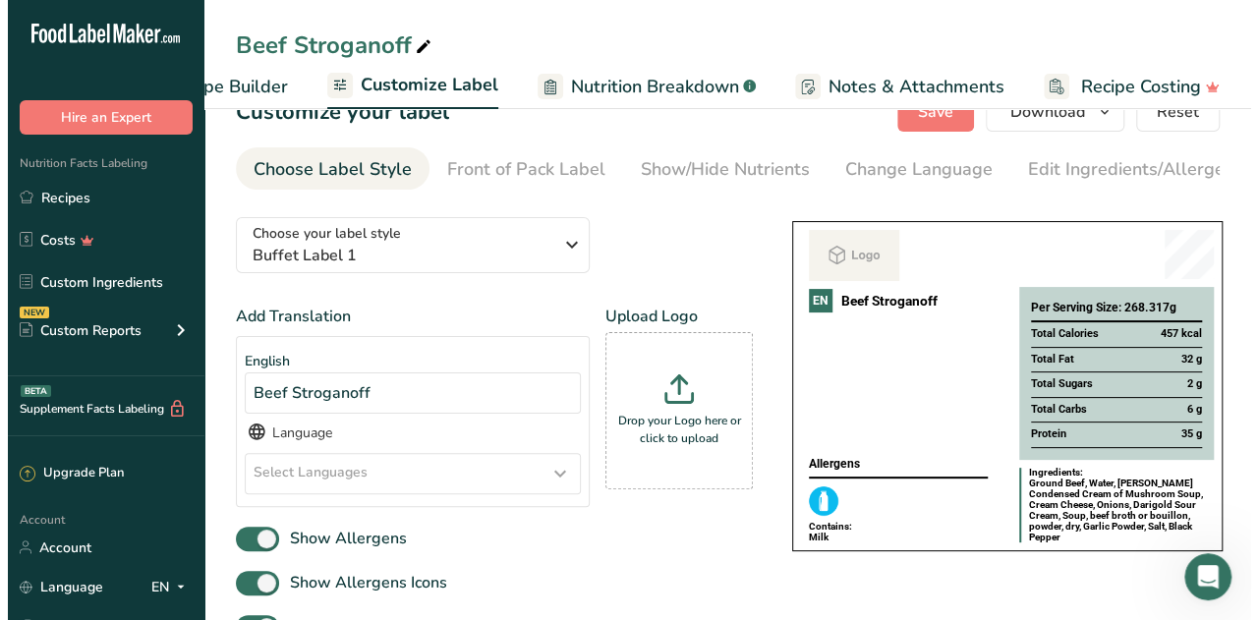
scroll to position [0, 0]
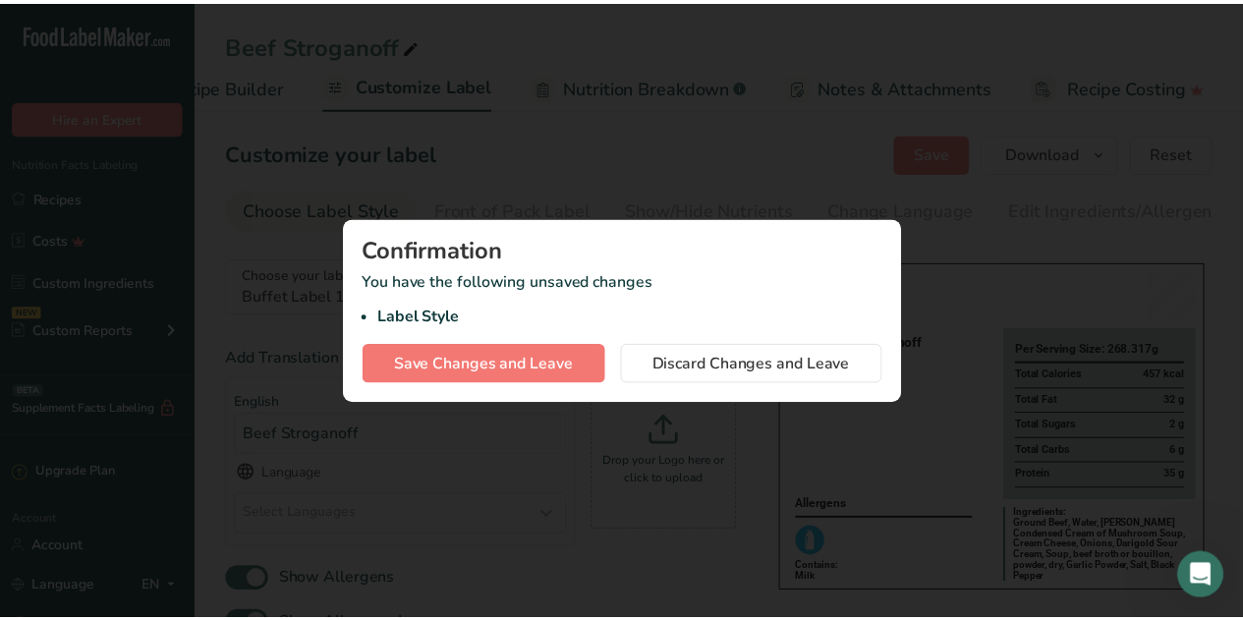
scroll to position [0, 272]
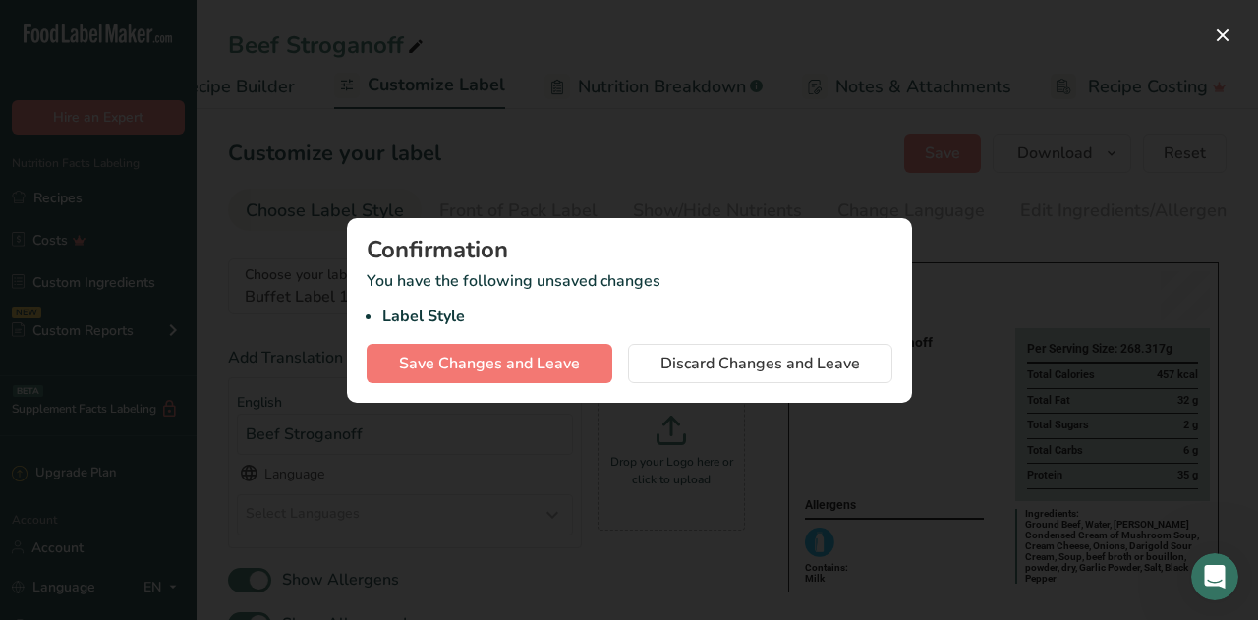
click at [1034, 333] on div at bounding box center [629, 310] width 1258 height 620
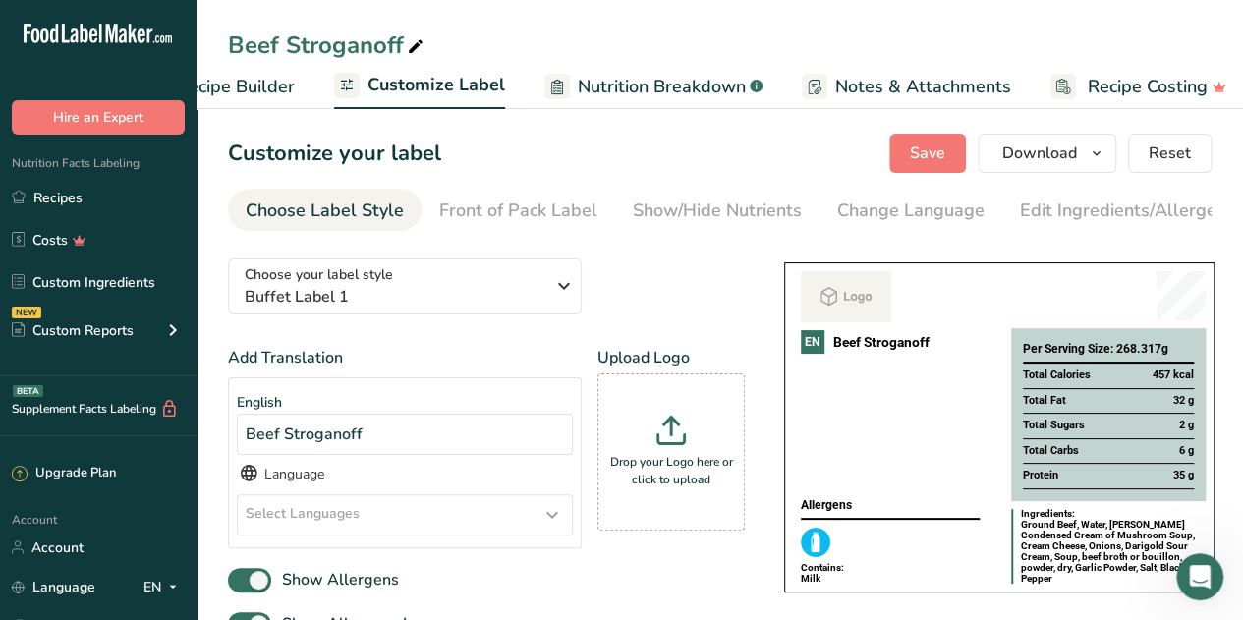
click at [477, 95] on span "Customize Label" at bounding box center [437, 85] width 138 height 27
click at [375, 69] on link "Customize Label" at bounding box center [404, 86] width 171 height 47
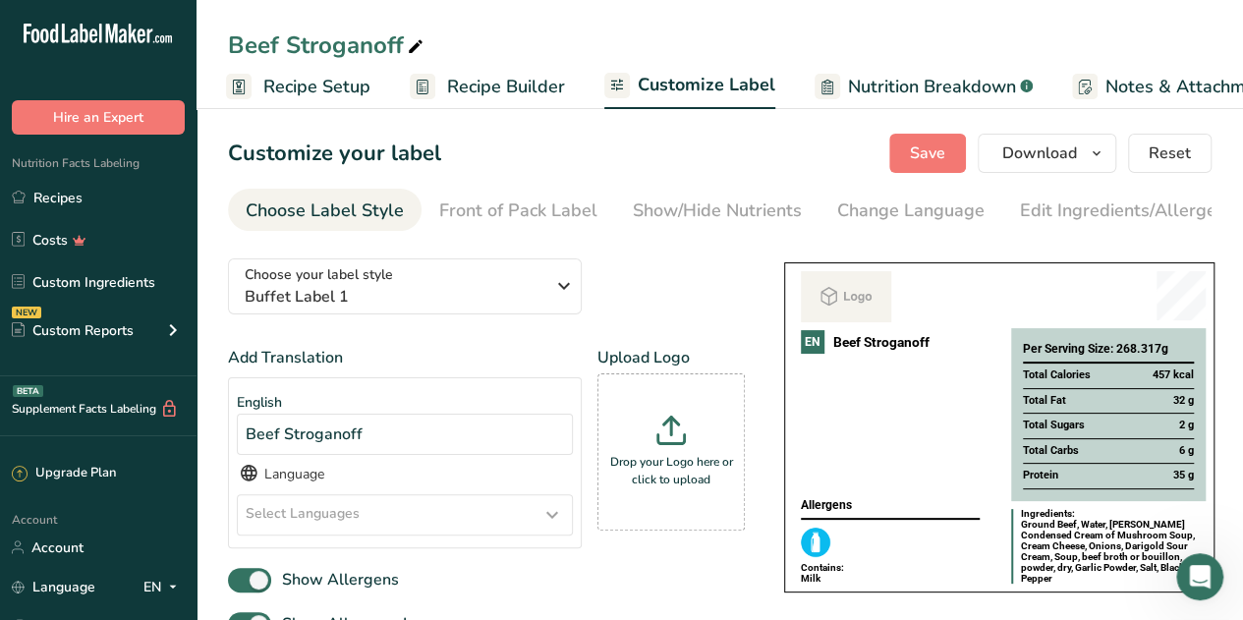
scroll to position [0, 0]
click at [560, 295] on icon "button" at bounding box center [564, 285] width 24 height 35
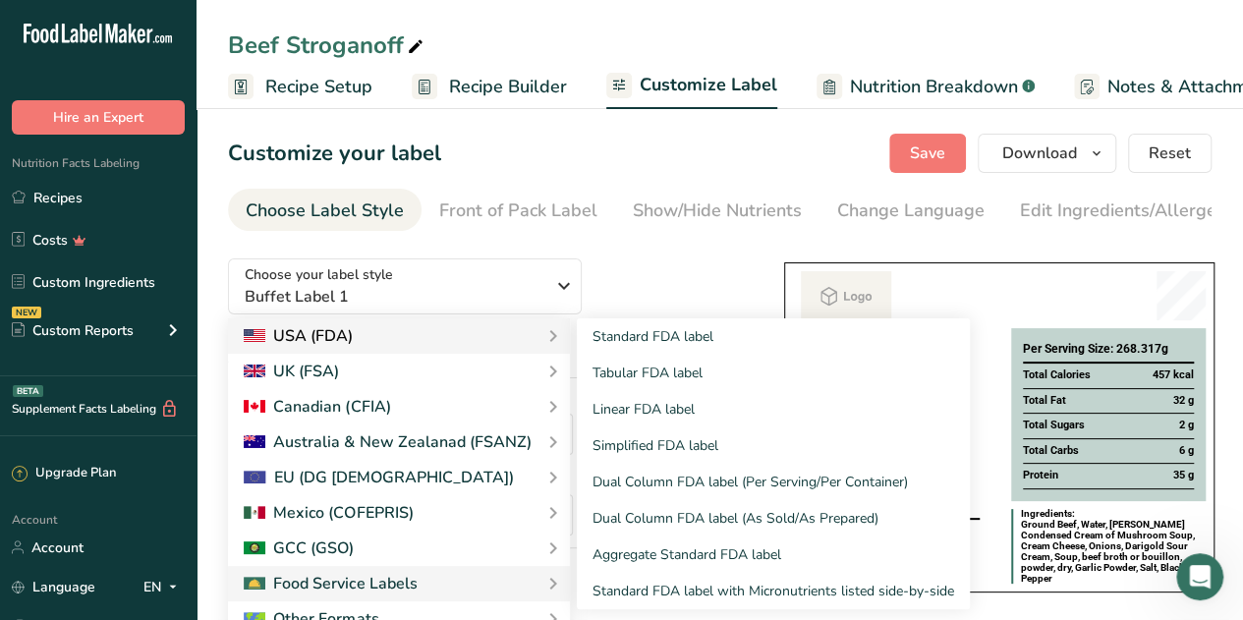
click at [324, 343] on div "USA (FDA)" at bounding box center [298, 336] width 109 height 24
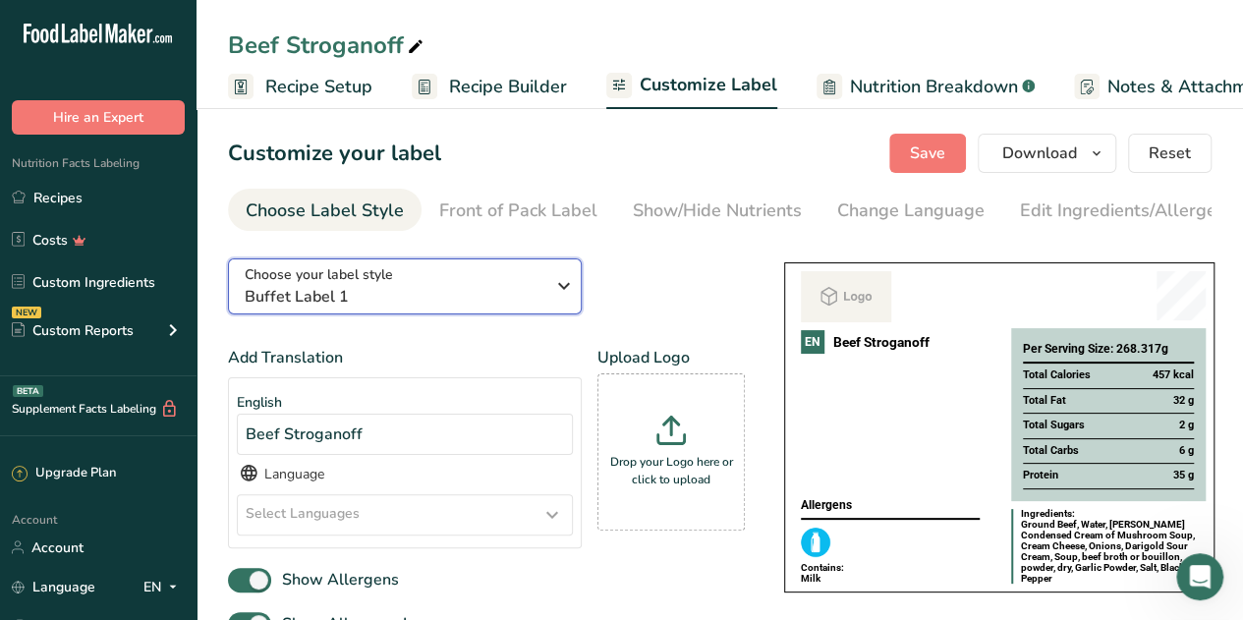
click at [562, 289] on icon "button" at bounding box center [564, 285] width 24 height 35
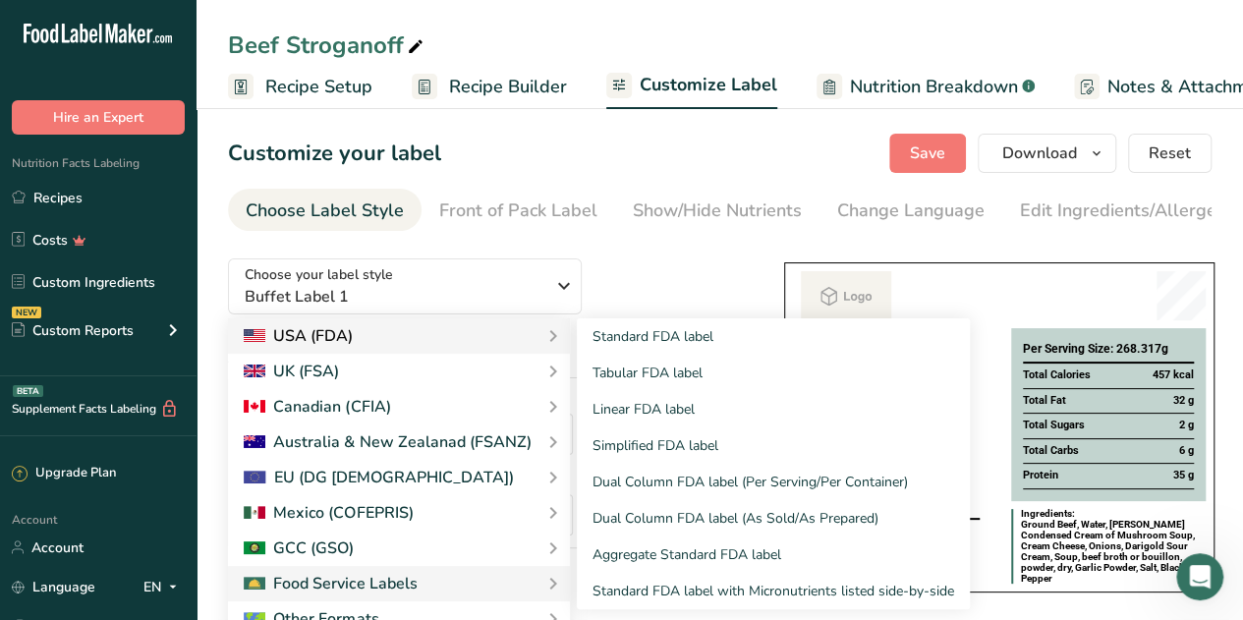
click at [332, 341] on div "USA (FDA)" at bounding box center [298, 336] width 109 height 24
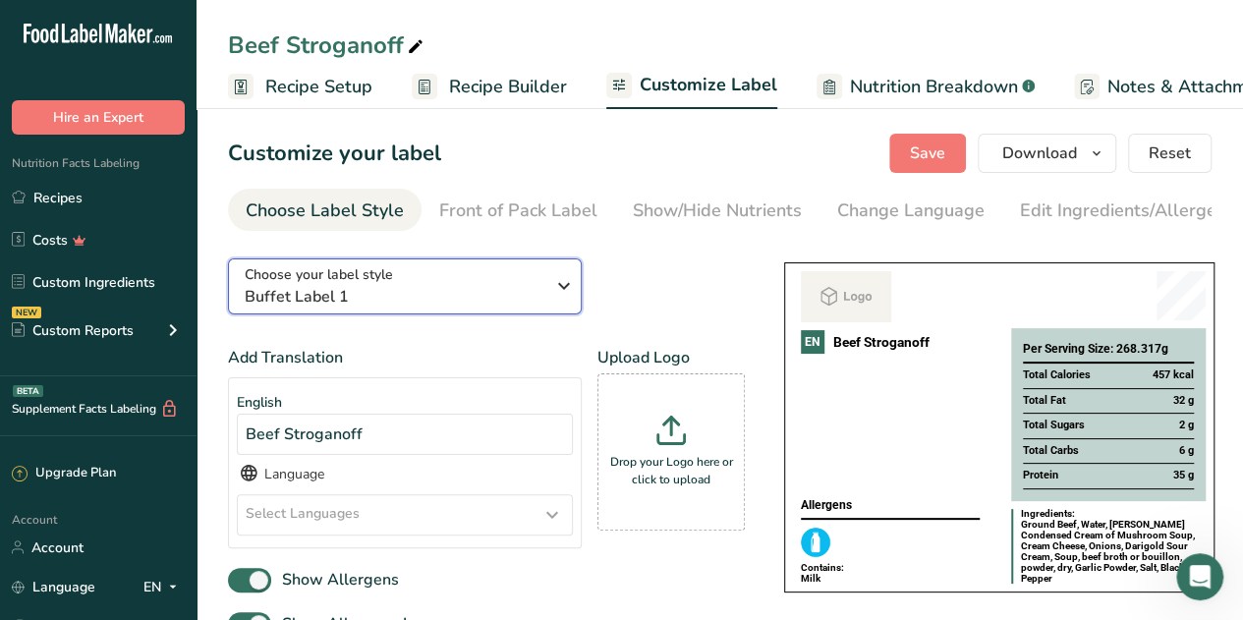
click at [568, 296] on icon "button" at bounding box center [564, 285] width 24 height 35
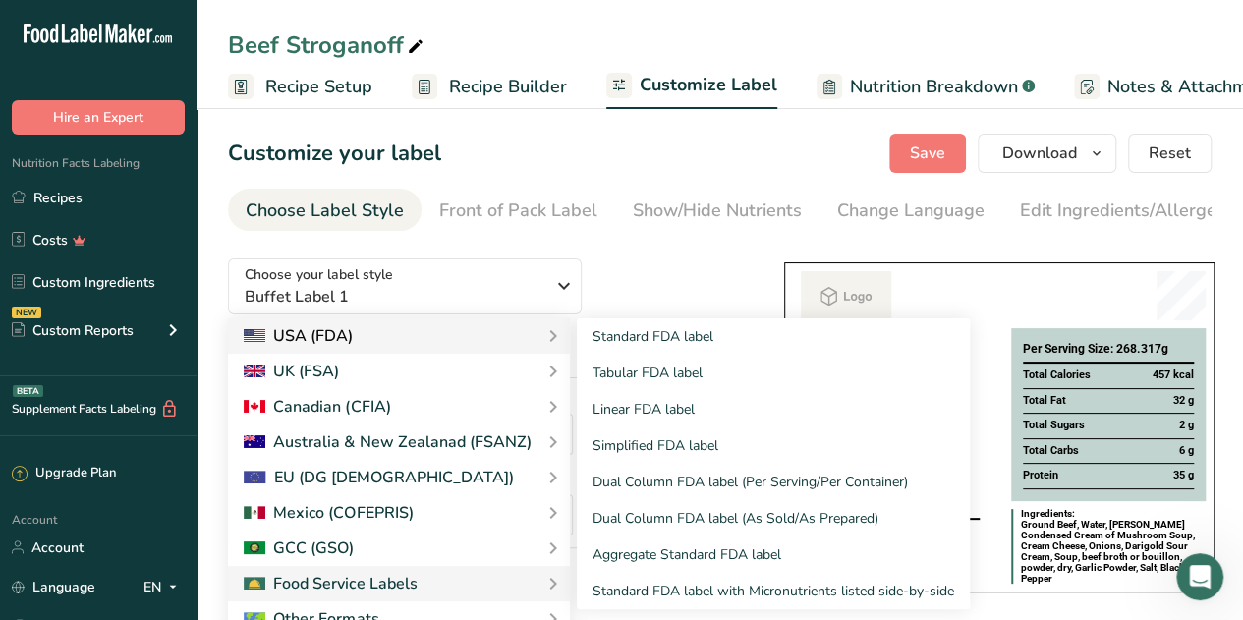
click at [285, 333] on div "USA (FDA)" at bounding box center [298, 336] width 109 height 24
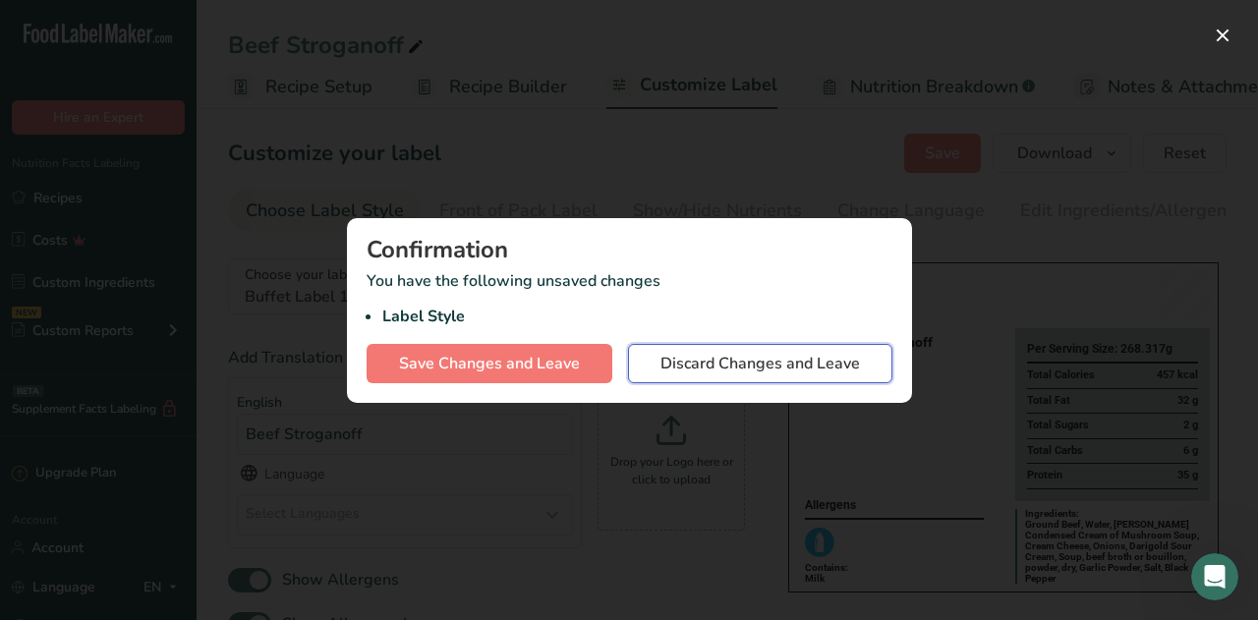
click at [668, 359] on span "Discard Changes and Leave" at bounding box center [760, 364] width 200 height 24
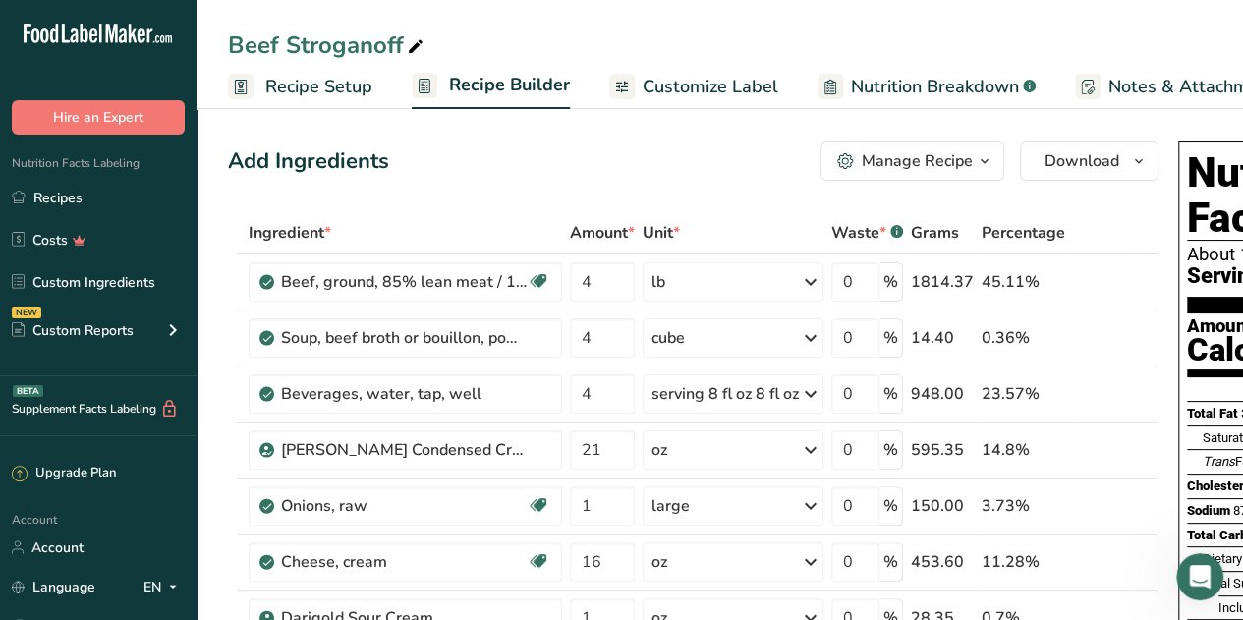
click at [726, 84] on span "Customize Label" at bounding box center [711, 87] width 136 height 27
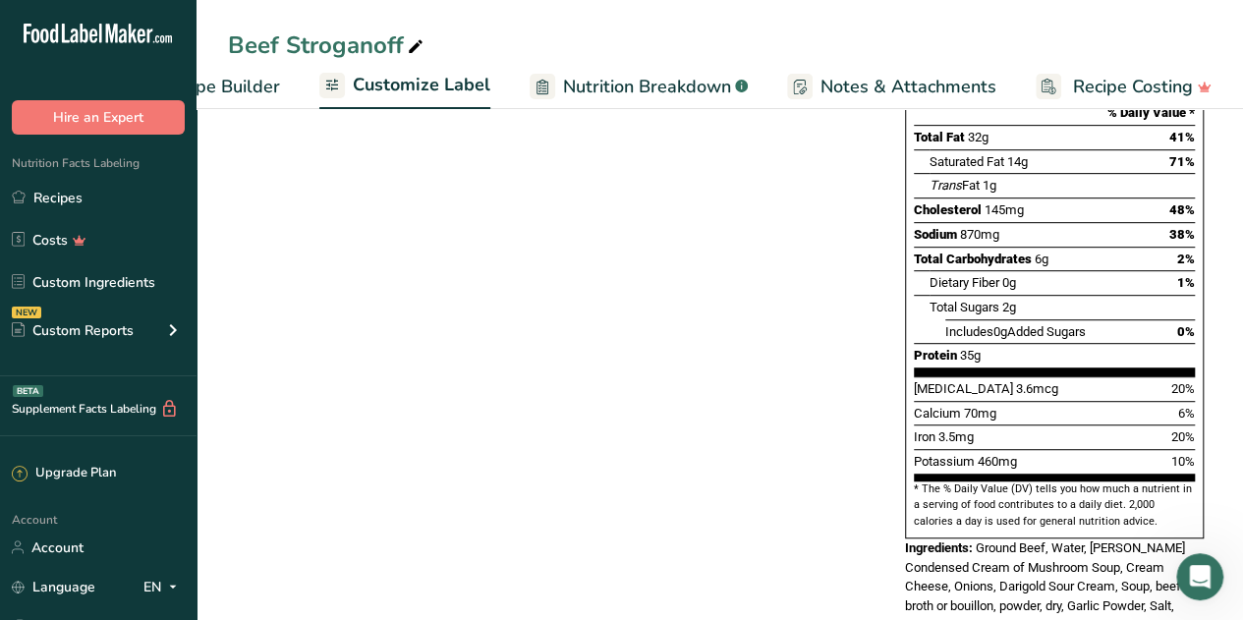
scroll to position [446, 0]
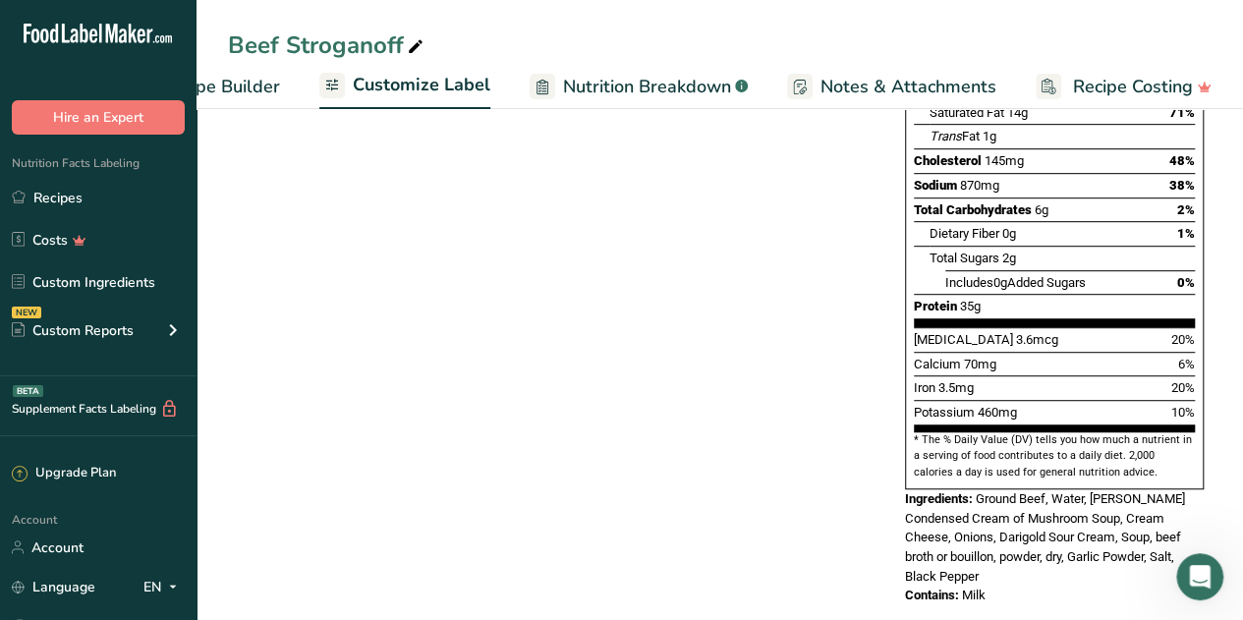
drag, startPoint x: 887, startPoint y: 263, endPoint x: 1225, endPoint y: 556, distance: 446.6
click at [1225, 556] on section "Customize your label Save Download Choose what to show on your downloaded label…" at bounding box center [720, 156] width 1047 height 1000
copy div "Nutrition Facts About 1 Serving Per Container Serving Size 1.5 cups (268g) Amou…"
click at [526, 504] on div "Choose your label style Standard FDA label USA (FDA) Standard FDA label Tabular…" at bounding box center [720, 211] width 984 height 828
